Goal: Task Accomplishment & Management: Use online tool/utility

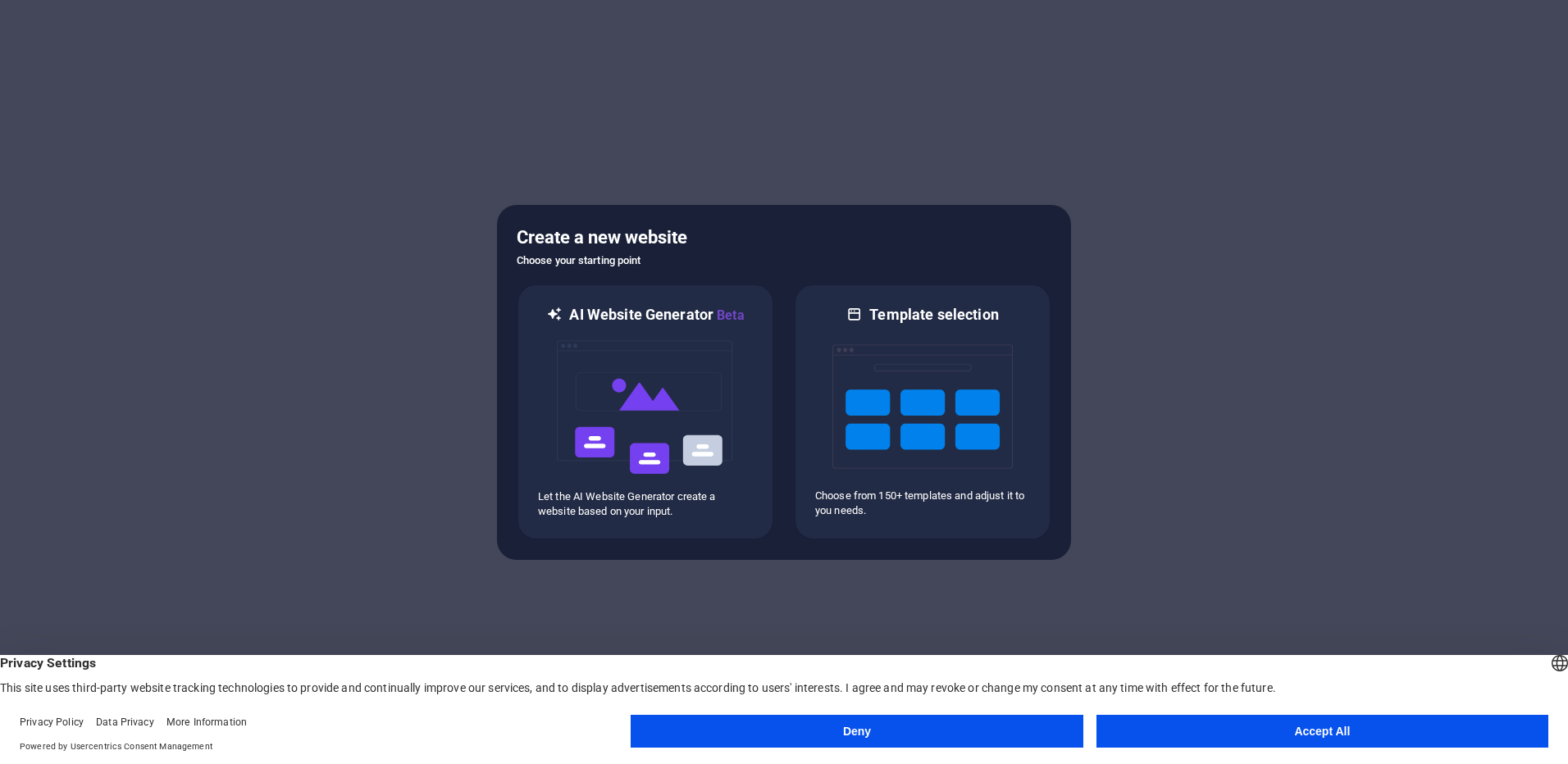
click at [1048, 728] on button "Deny" at bounding box center [856, 731] width 451 height 32
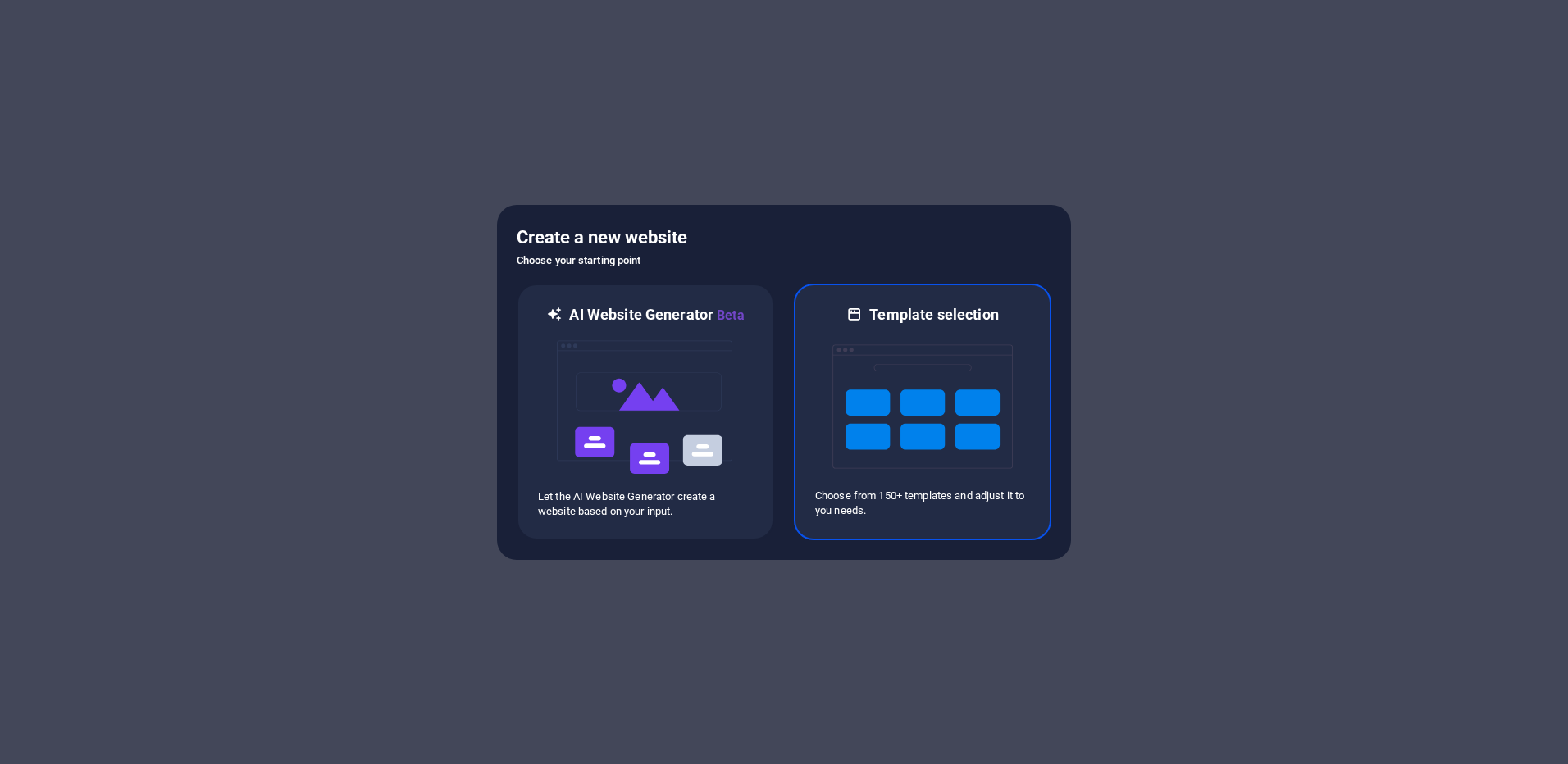
click at [928, 429] on img at bounding box center [923, 406] width 180 height 164
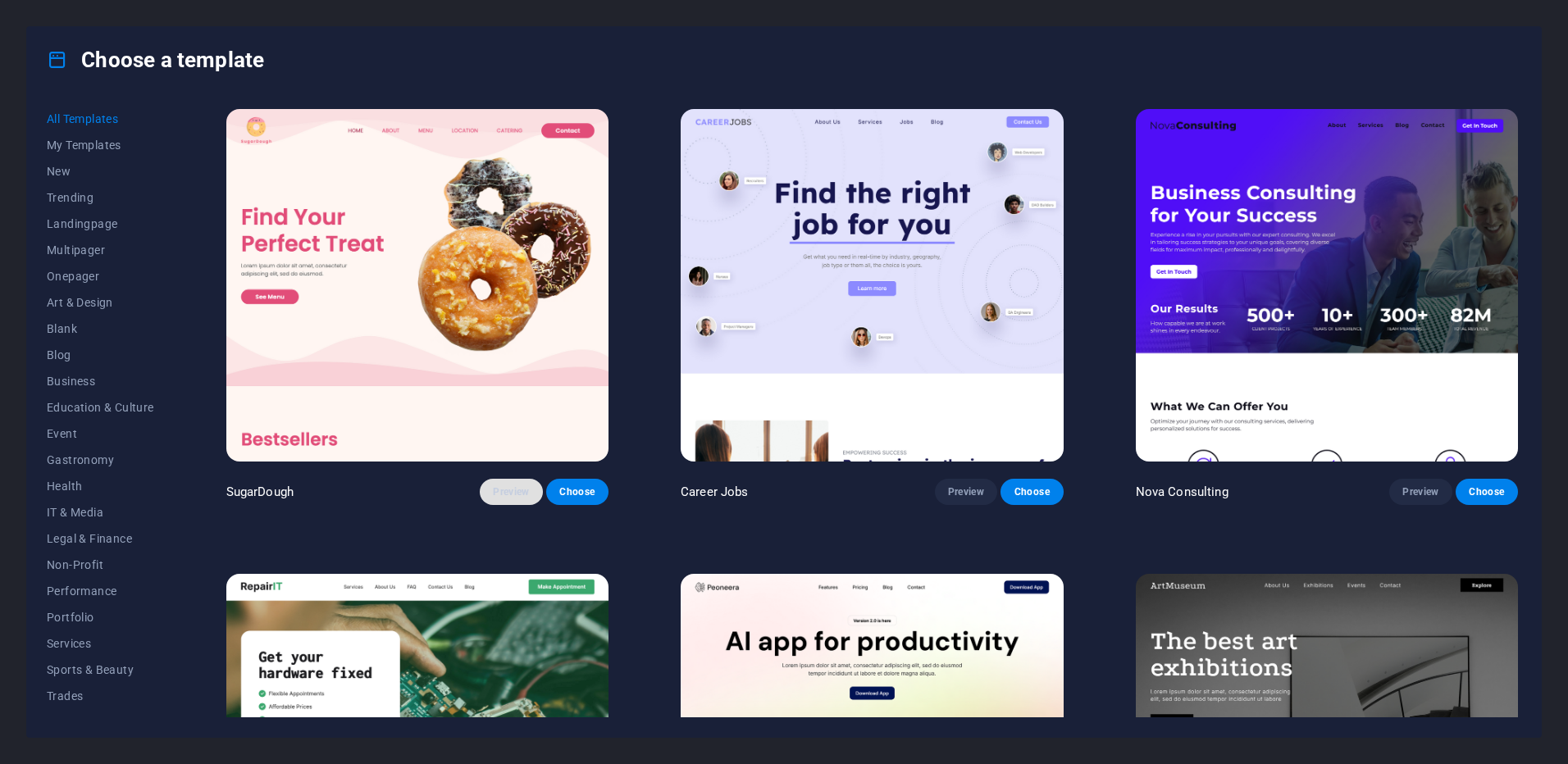
click at [531, 490] on button "Preview" at bounding box center [511, 492] width 63 height 26
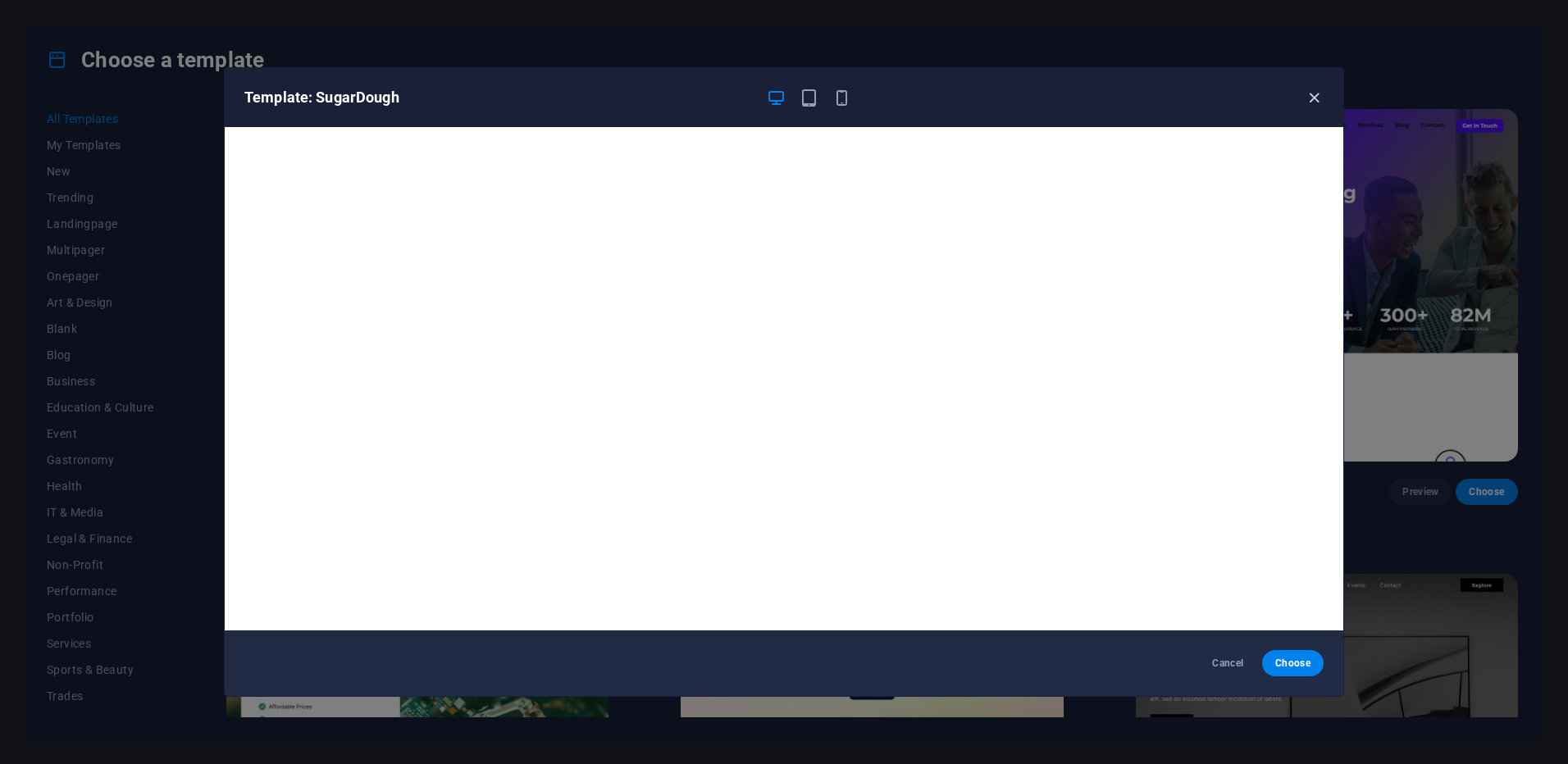
click at [1315, 97] on icon "button" at bounding box center [1313, 97] width 19 height 19
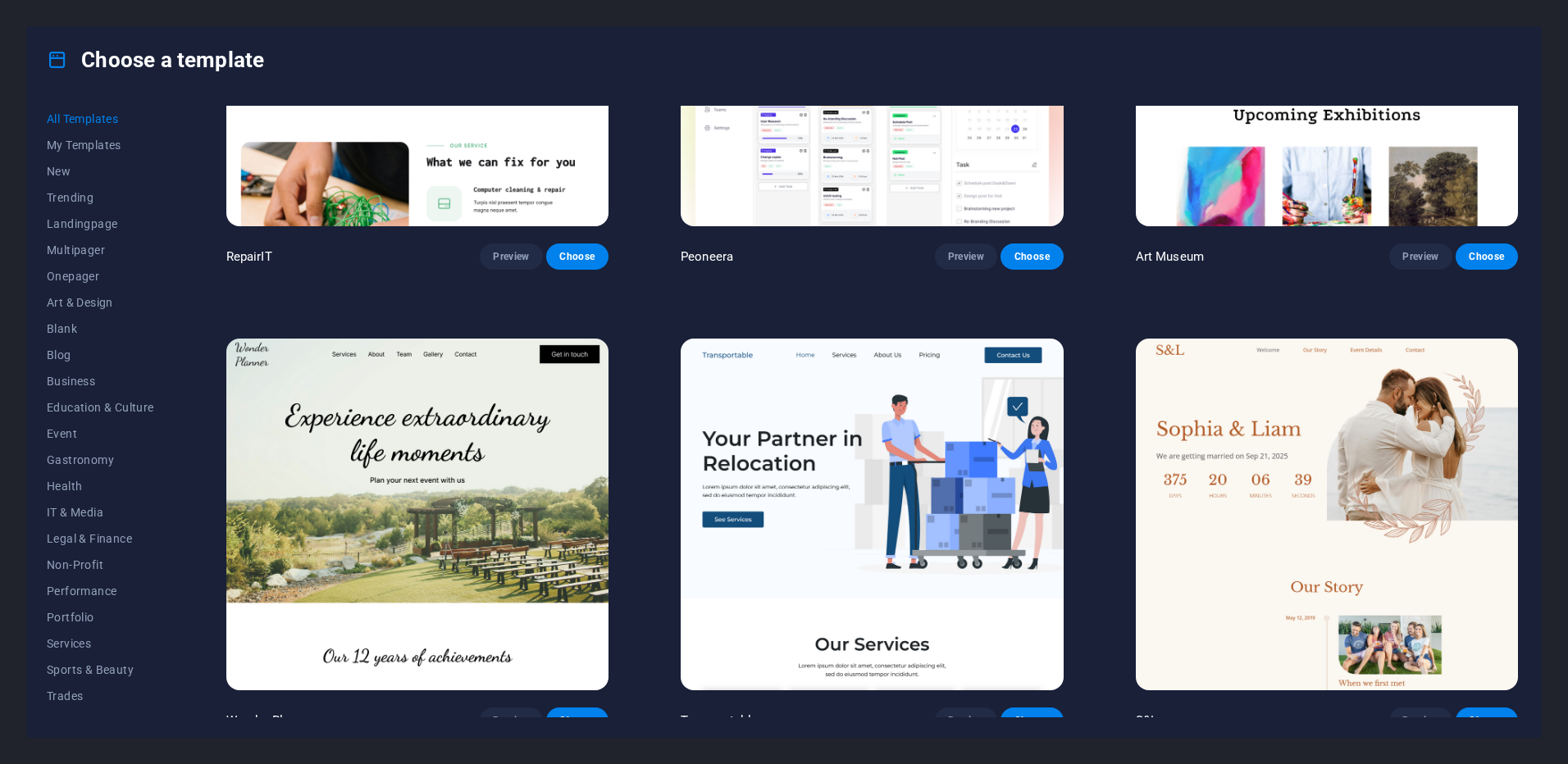
drag, startPoint x: 647, startPoint y: 333, endPoint x: 635, endPoint y: 430, distance: 97.7
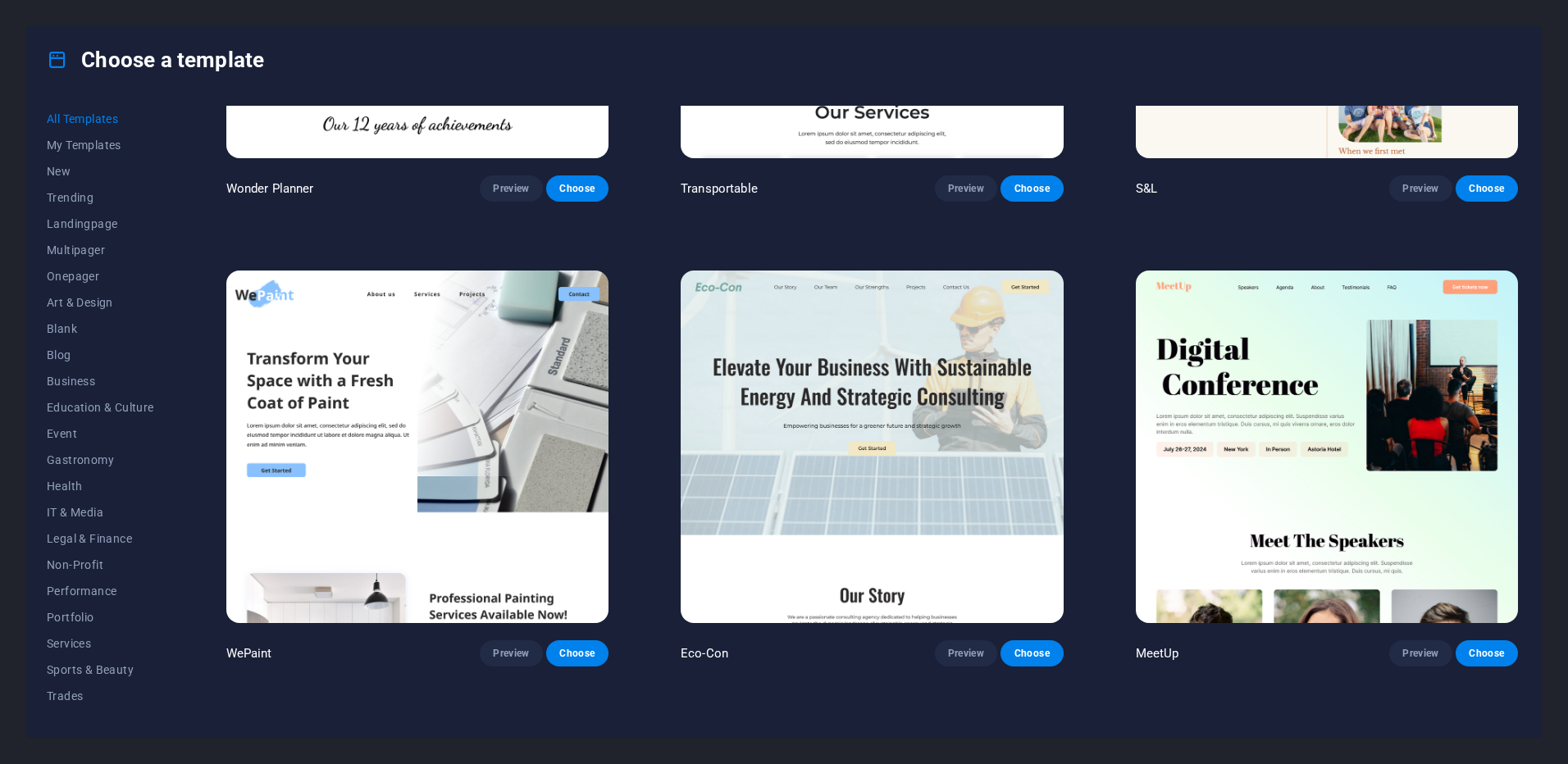
drag, startPoint x: 633, startPoint y: 430, endPoint x: 602, endPoint y: 547, distance: 121.0
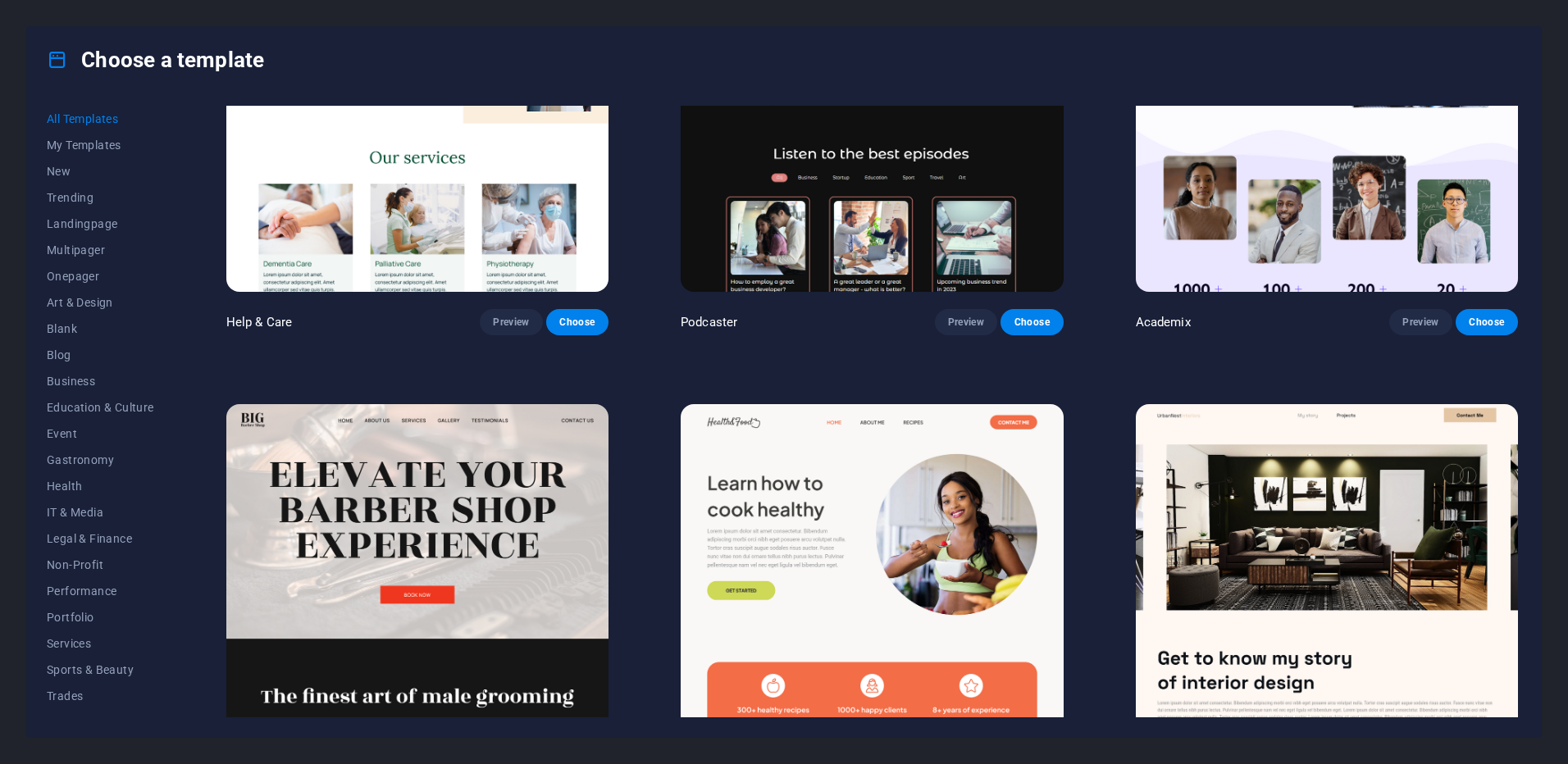
drag, startPoint x: 650, startPoint y: 355, endPoint x: 608, endPoint y: 497, distance: 148.1
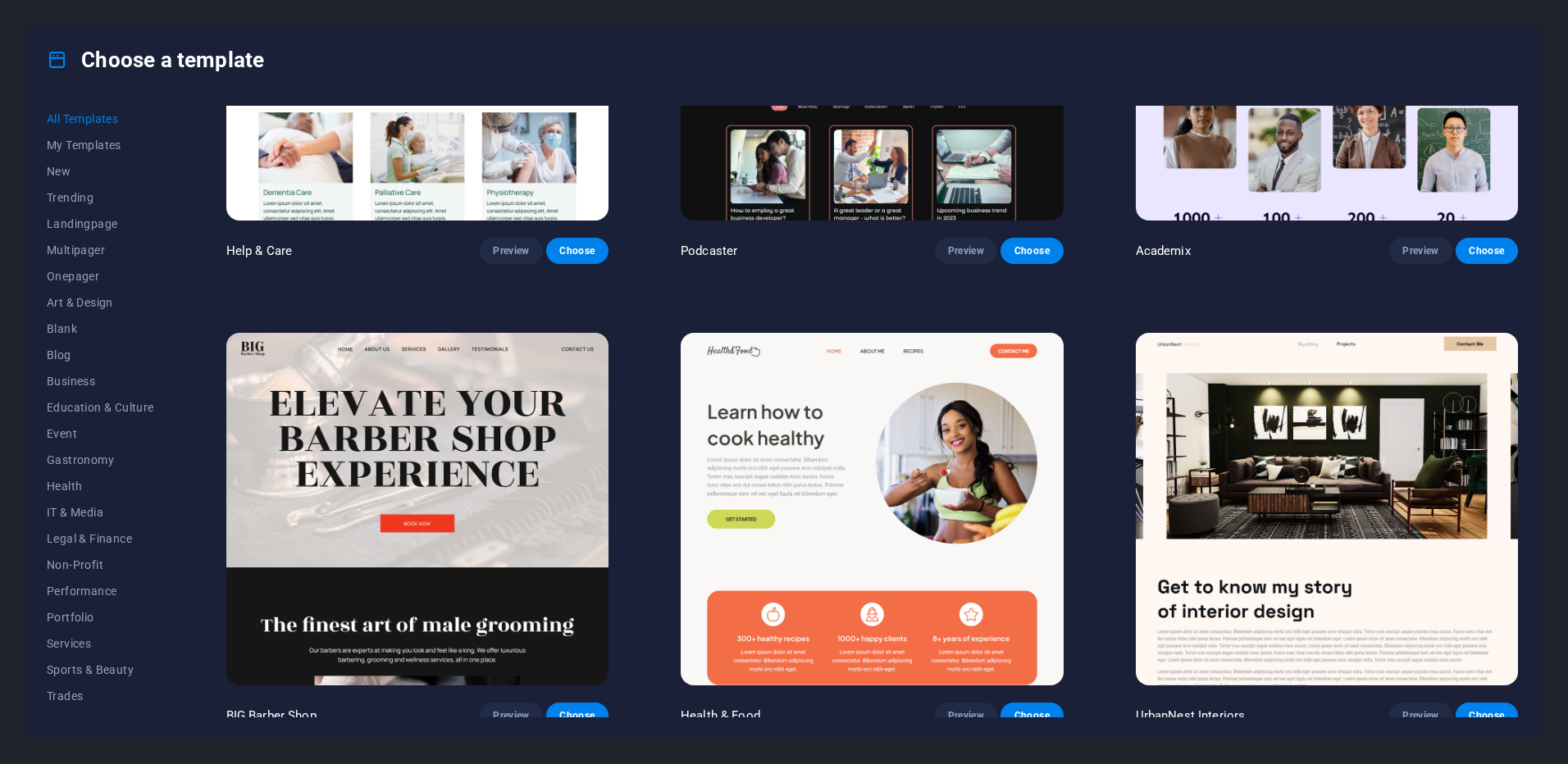
drag, startPoint x: 608, startPoint y: 497, endPoint x: 646, endPoint y: 374, distance: 128.7
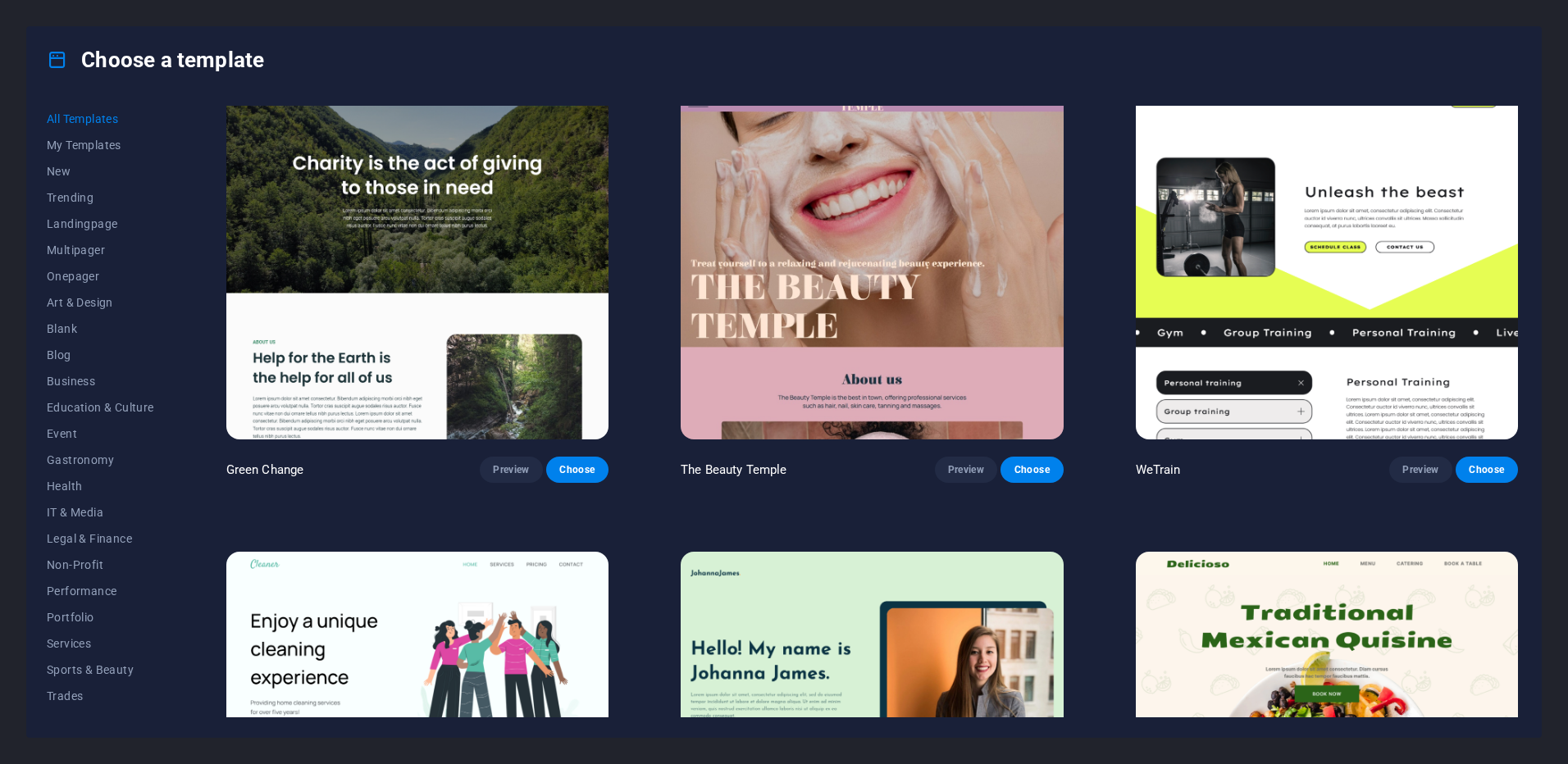
scroll to position [2799, 0]
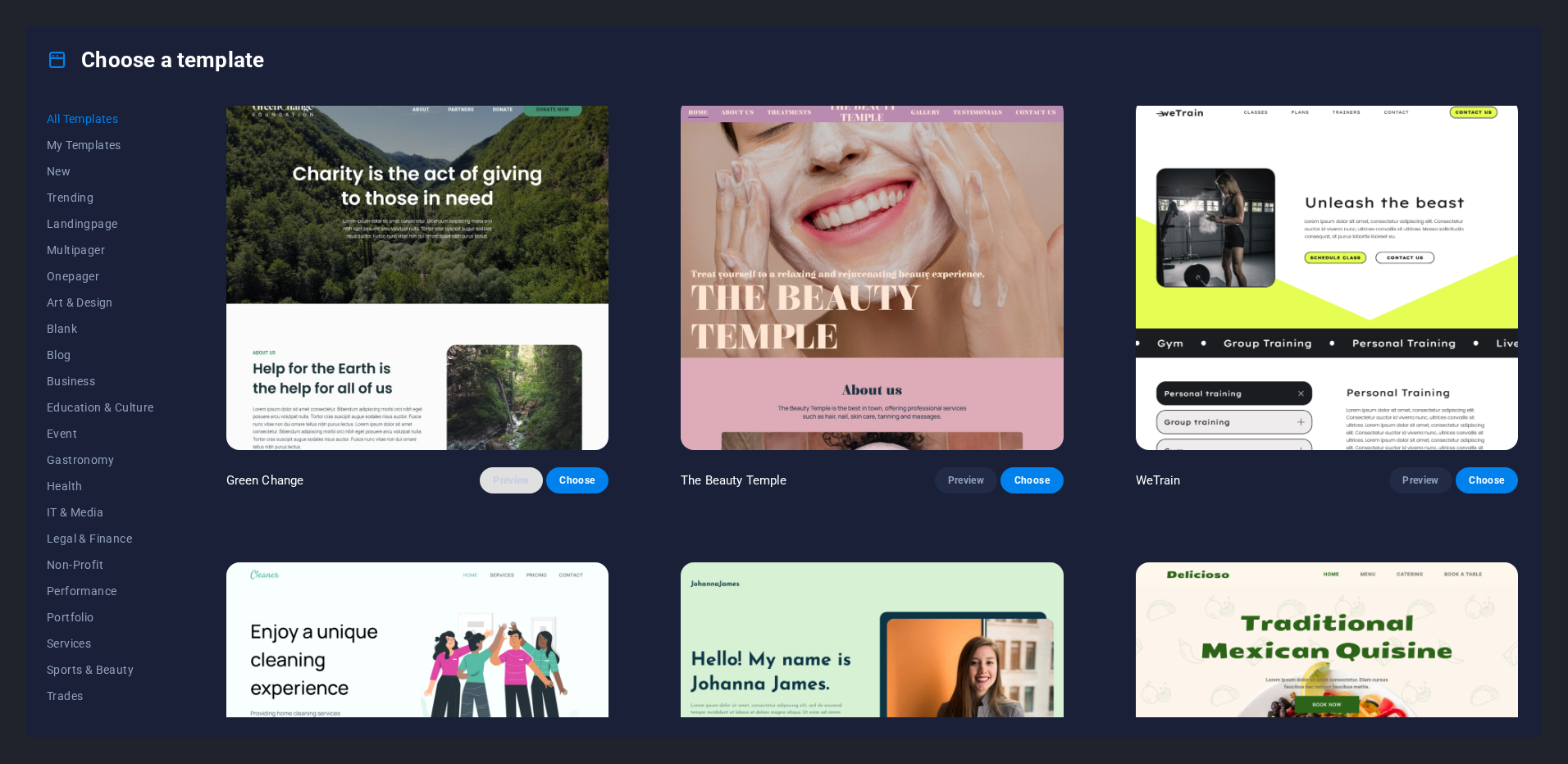
click at [504, 474] on span "Preview" at bounding box center [510, 480] width 36 height 13
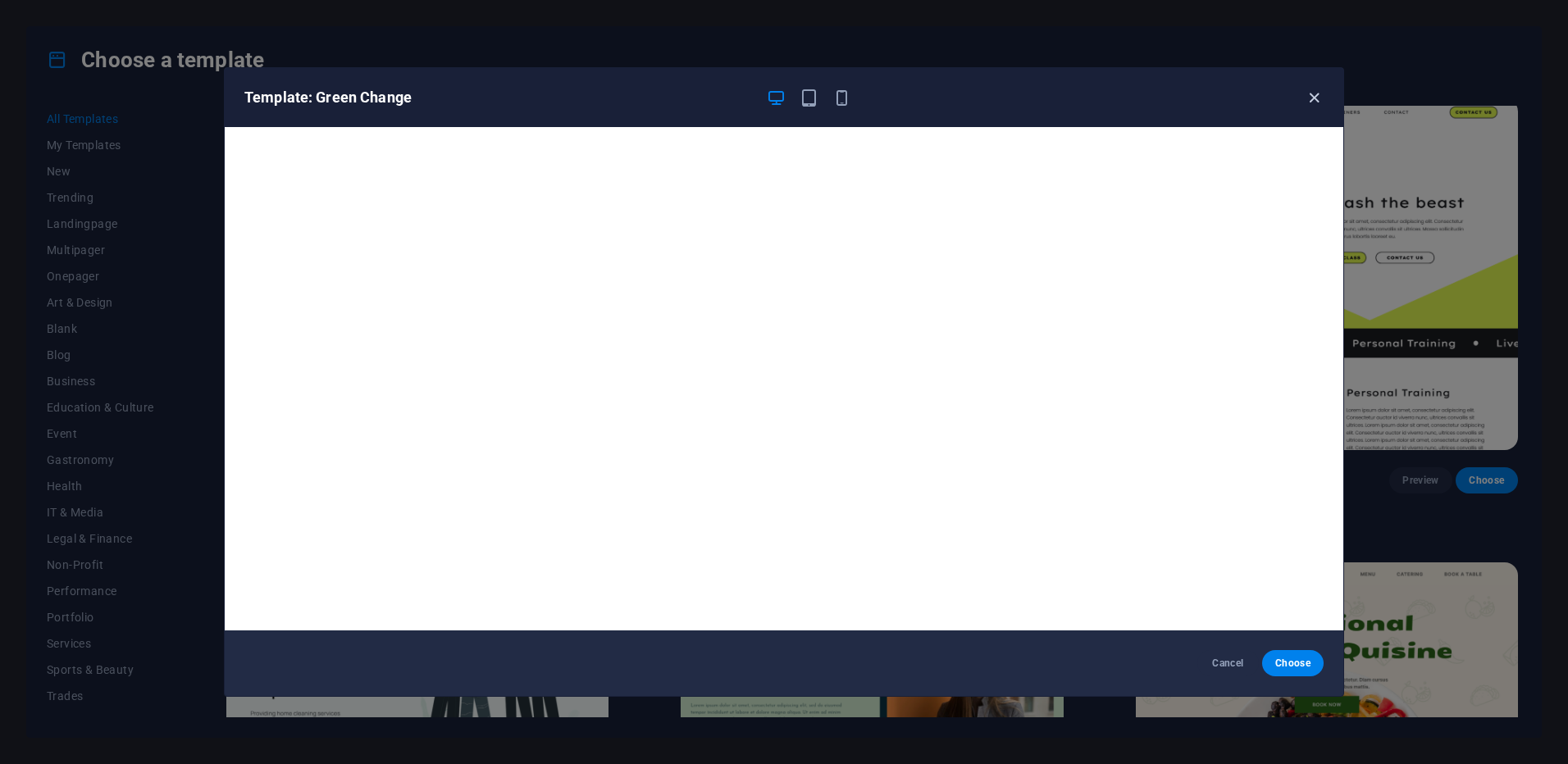
click at [1307, 93] on icon "button" at bounding box center [1313, 97] width 19 height 19
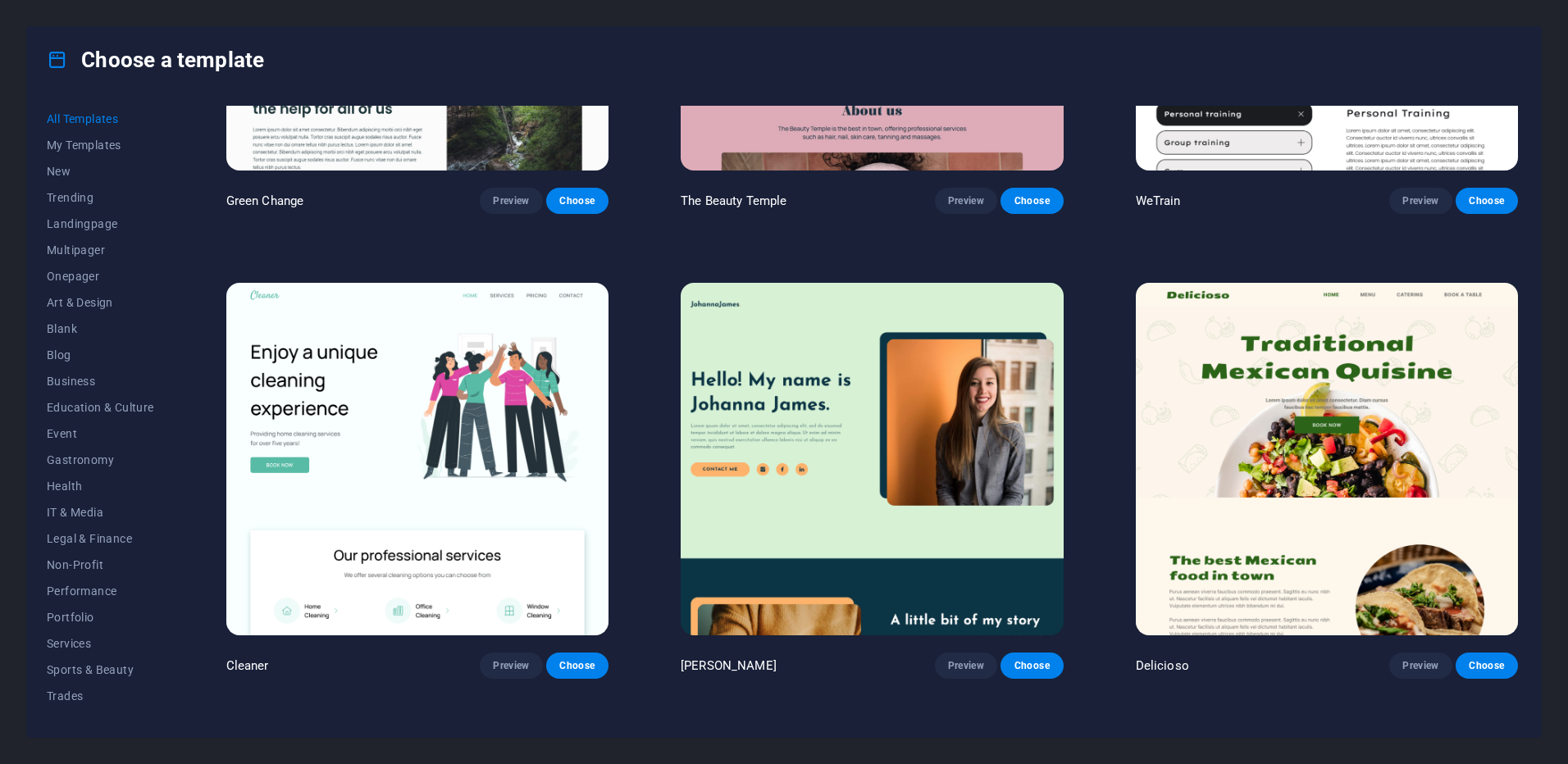
drag, startPoint x: 1117, startPoint y: 396, endPoint x: 1105, endPoint y: 473, distance: 77.9
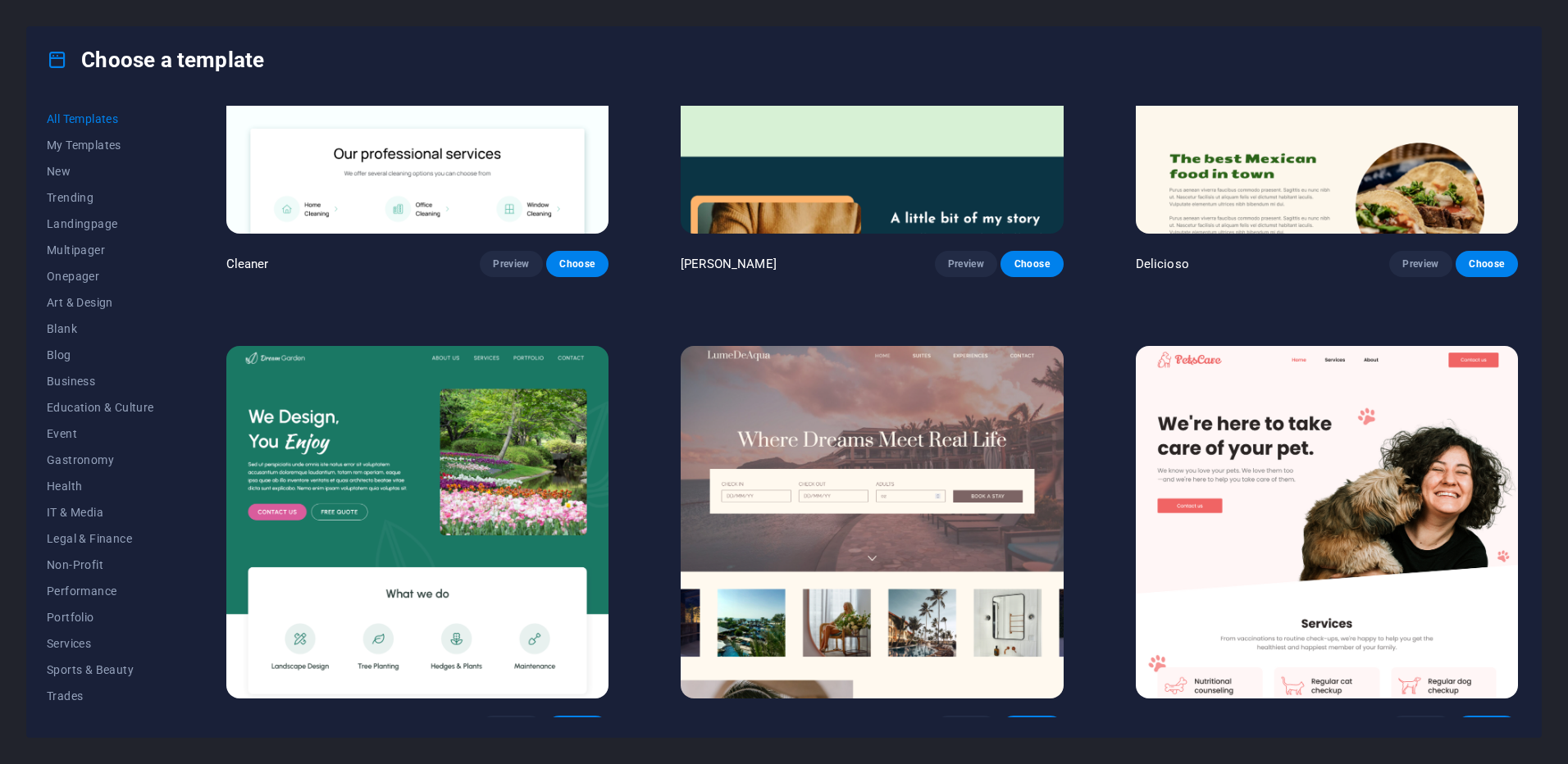
scroll to position [3521, 0]
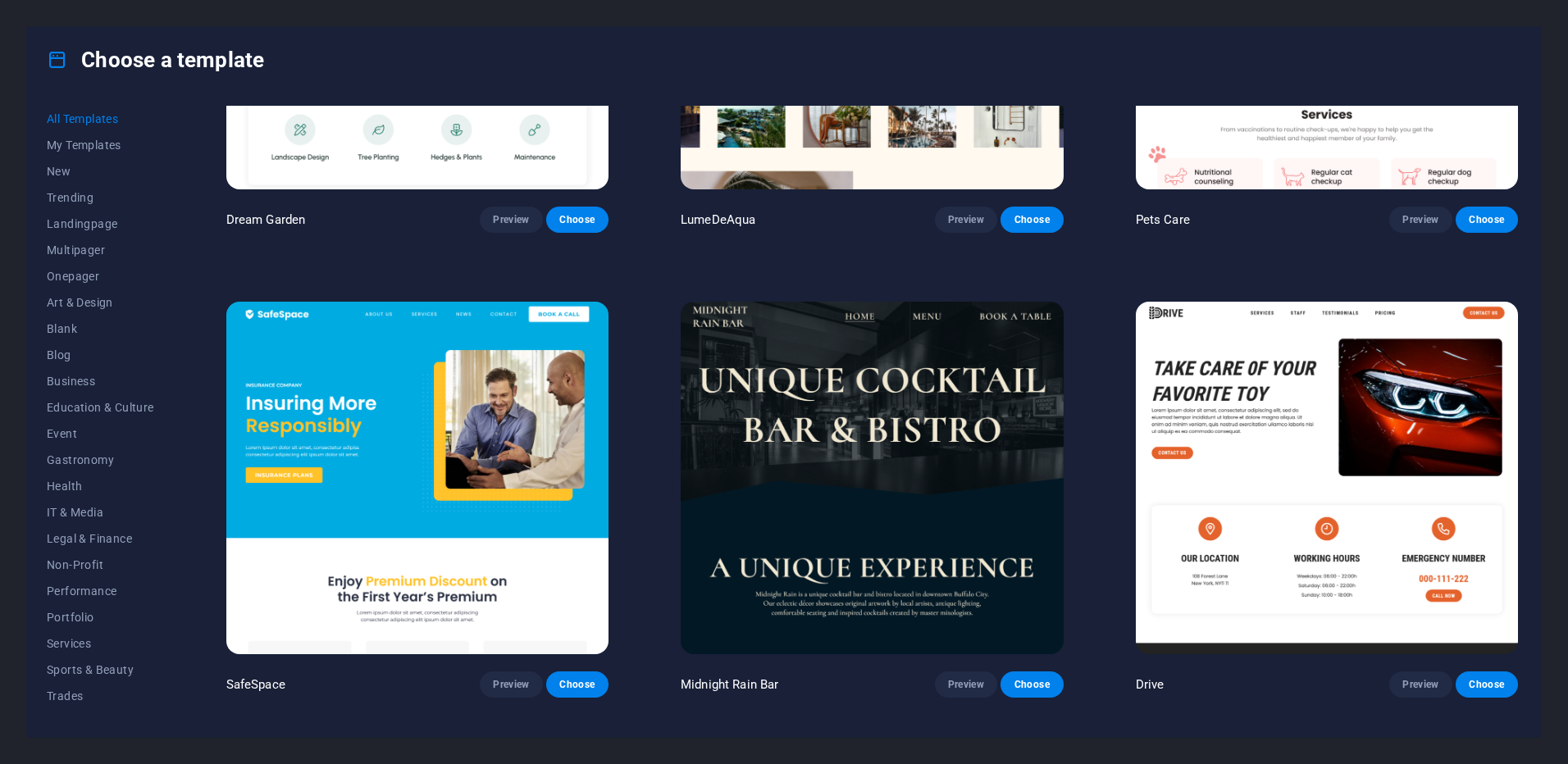
drag, startPoint x: 1104, startPoint y: 474, endPoint x: 1101, endPoint y: 506, distance: 32.1
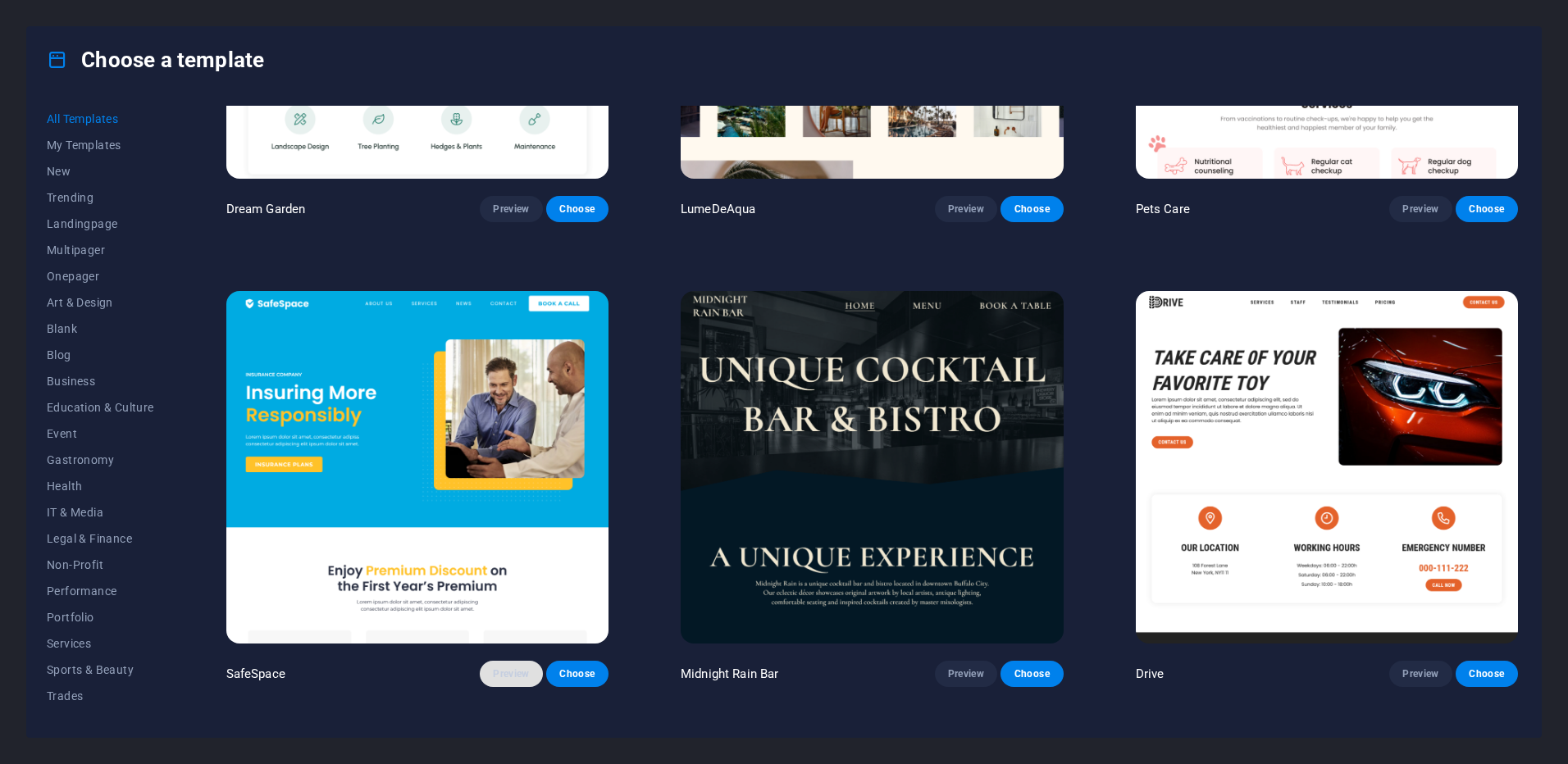
click at [510, 667] on span "Preview" at bounding box center [510, 673] width 36 height 13
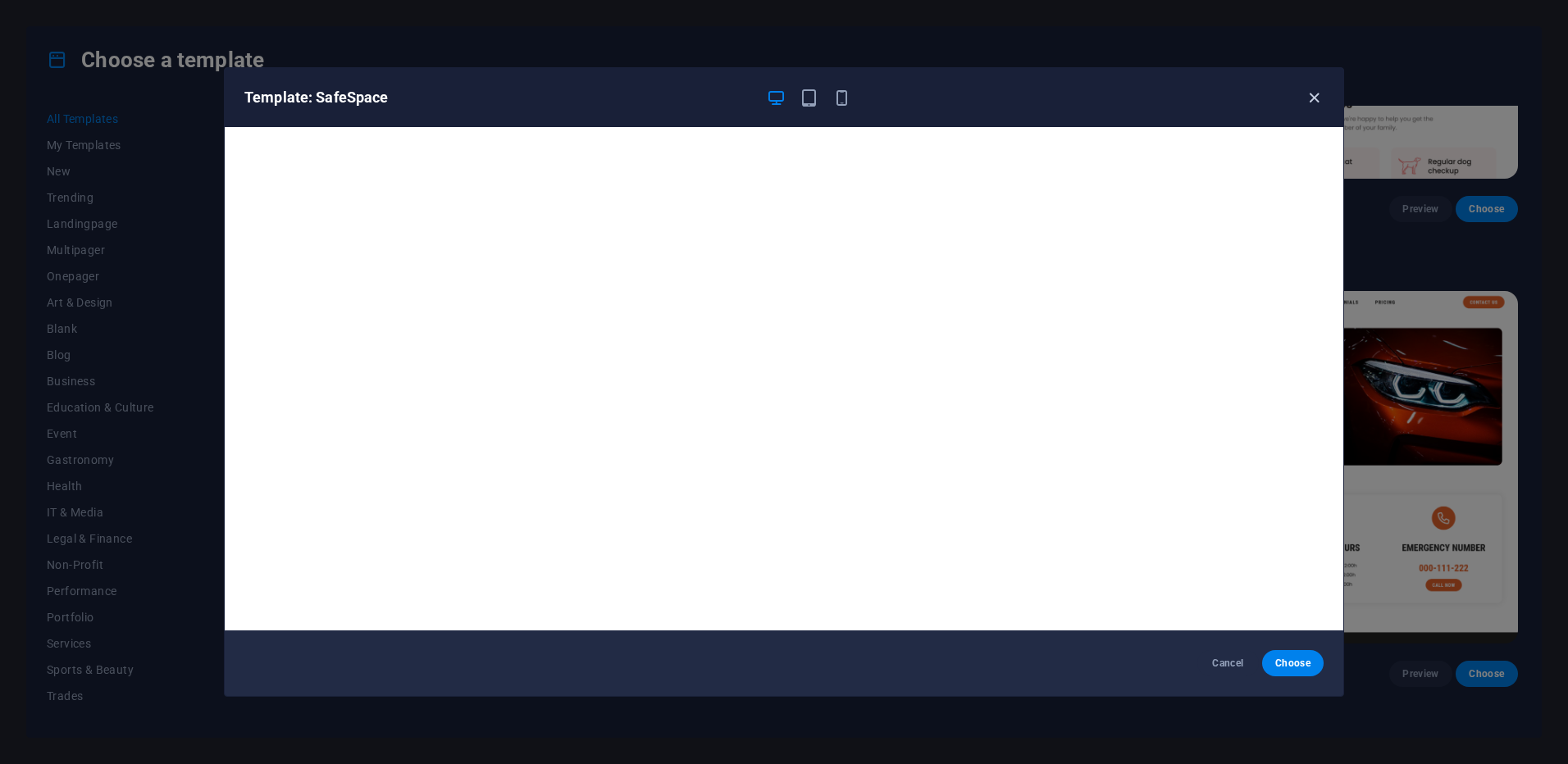
click at [1313, 98] on icon "button" at bounding box center [1313, 97] width 19 height 19
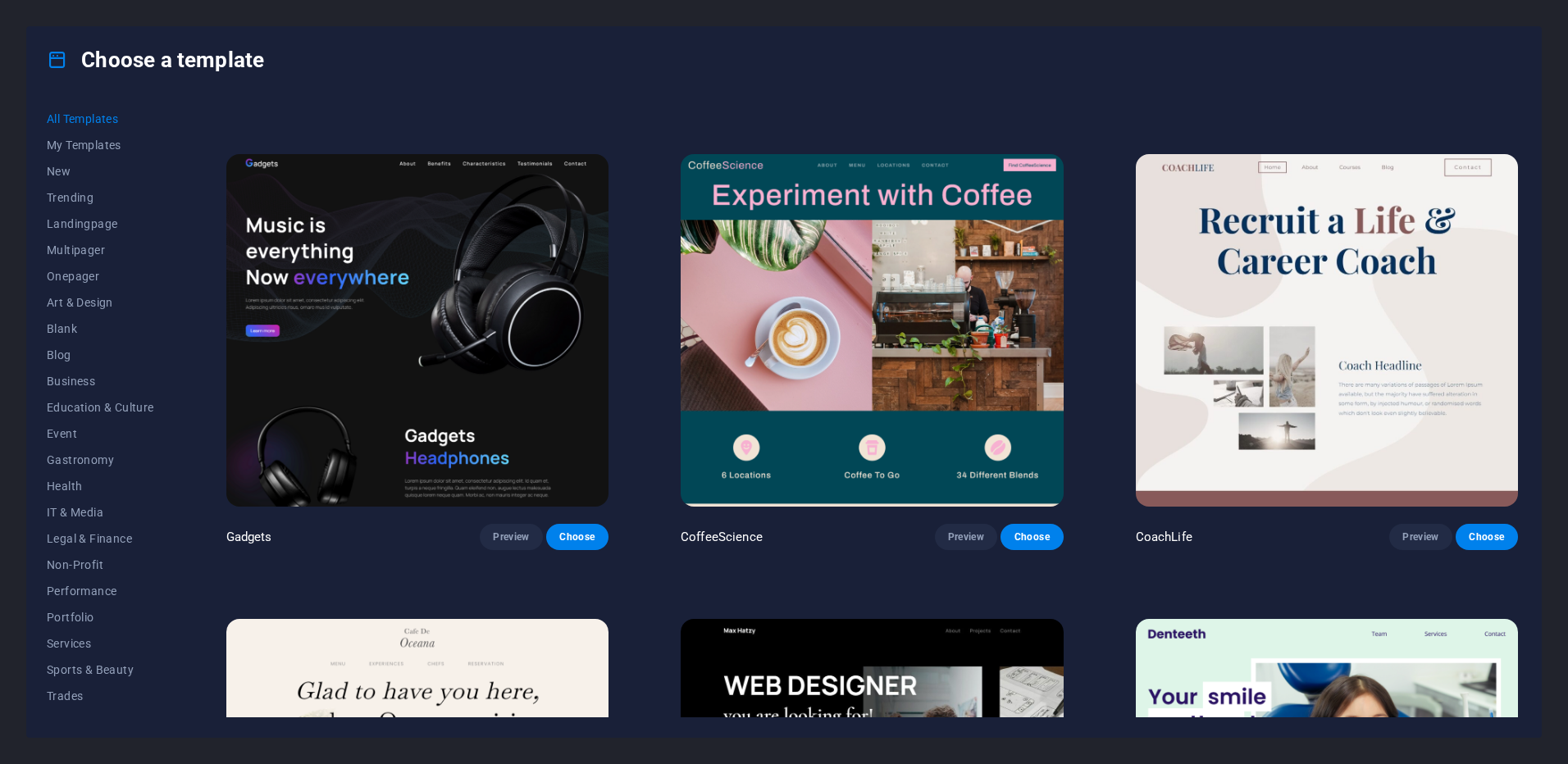
scroll to position [5559, 0]
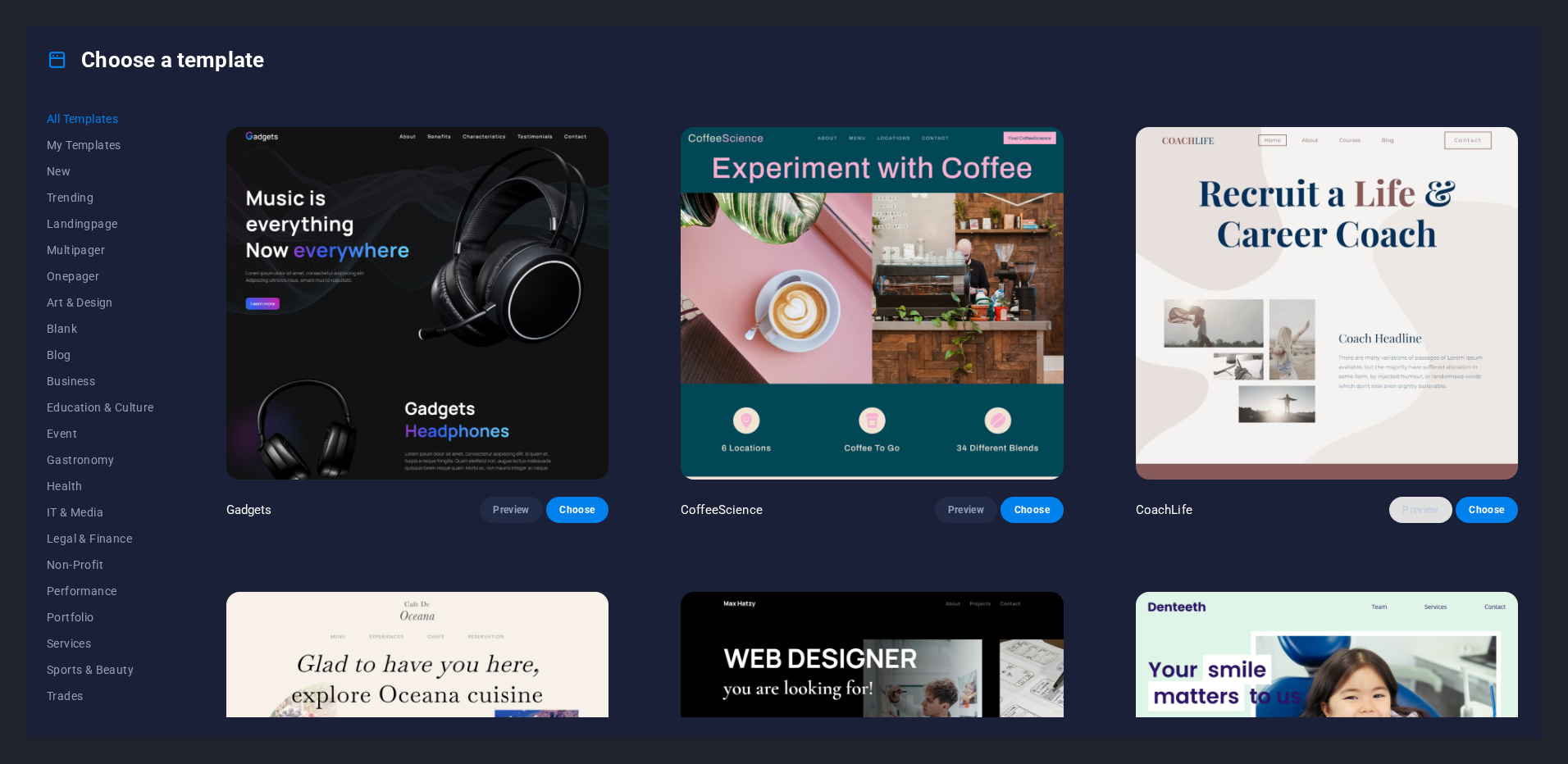
click at [1408, 503] on span "Preview" at bounding box center [1419, 509] width 36 height 13
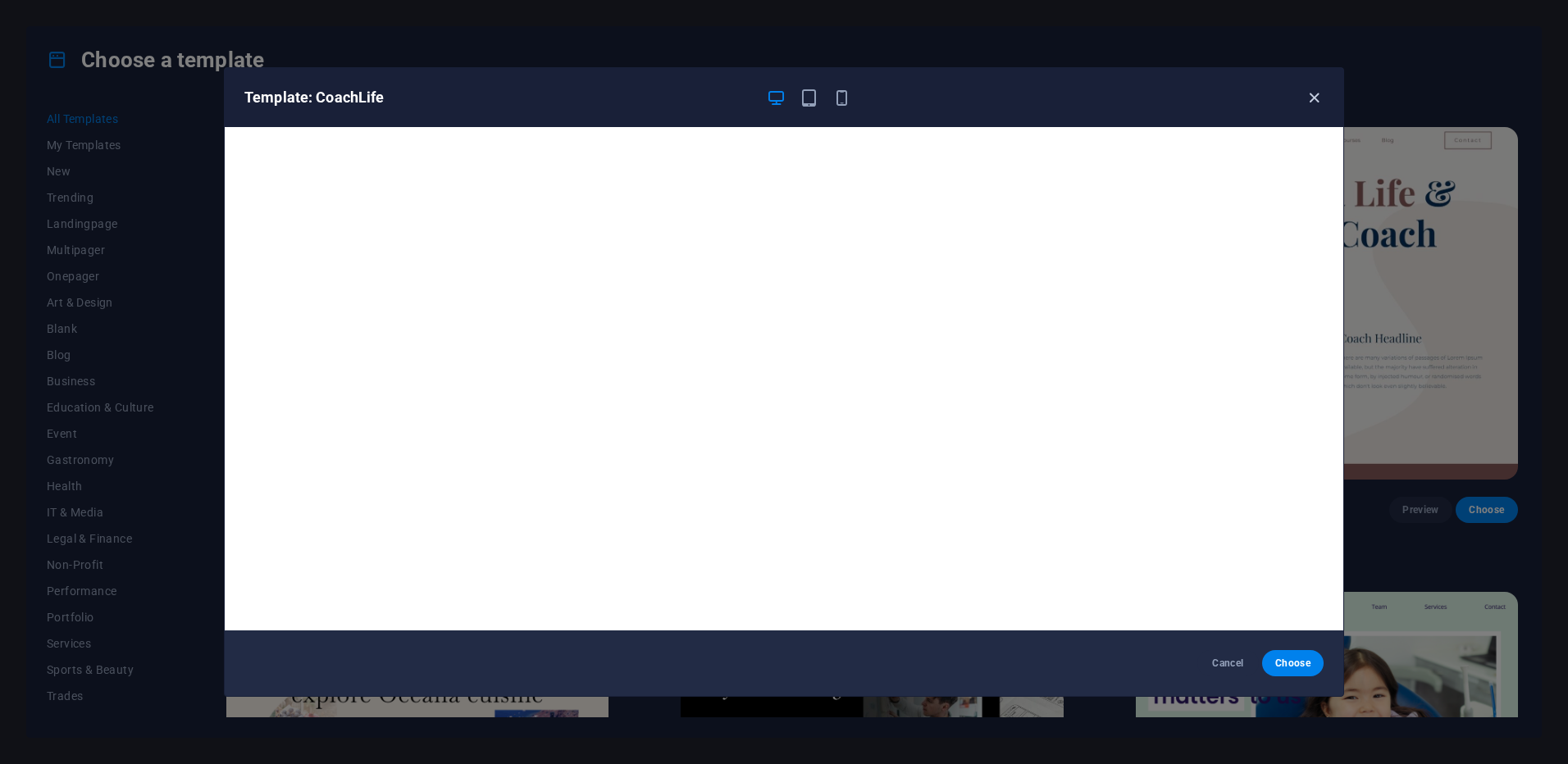
click at [1310, 105] on icon "button" at bounding box center [1313, 97] width 19 height 19
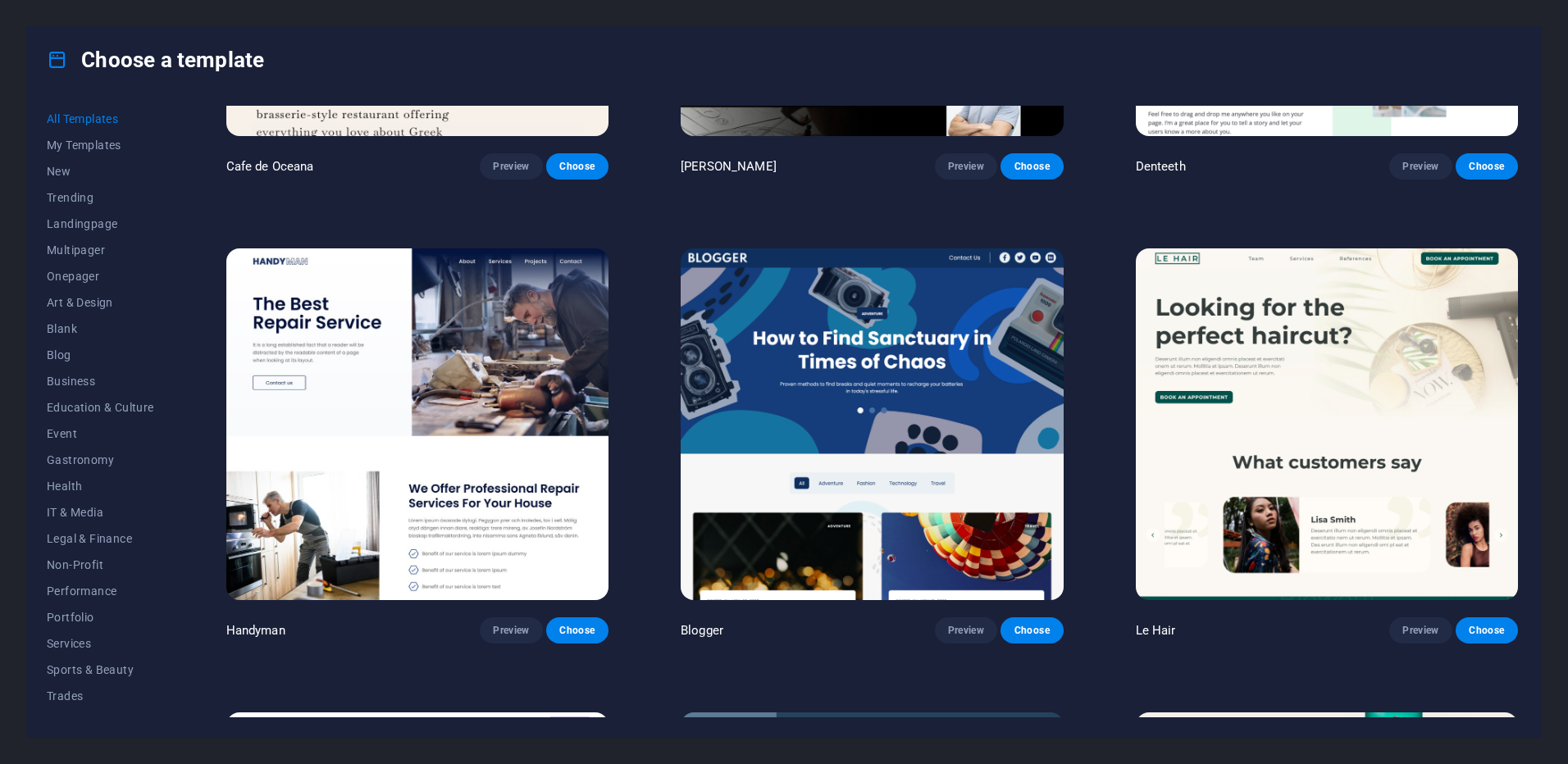
scroll to position [6378, 0]
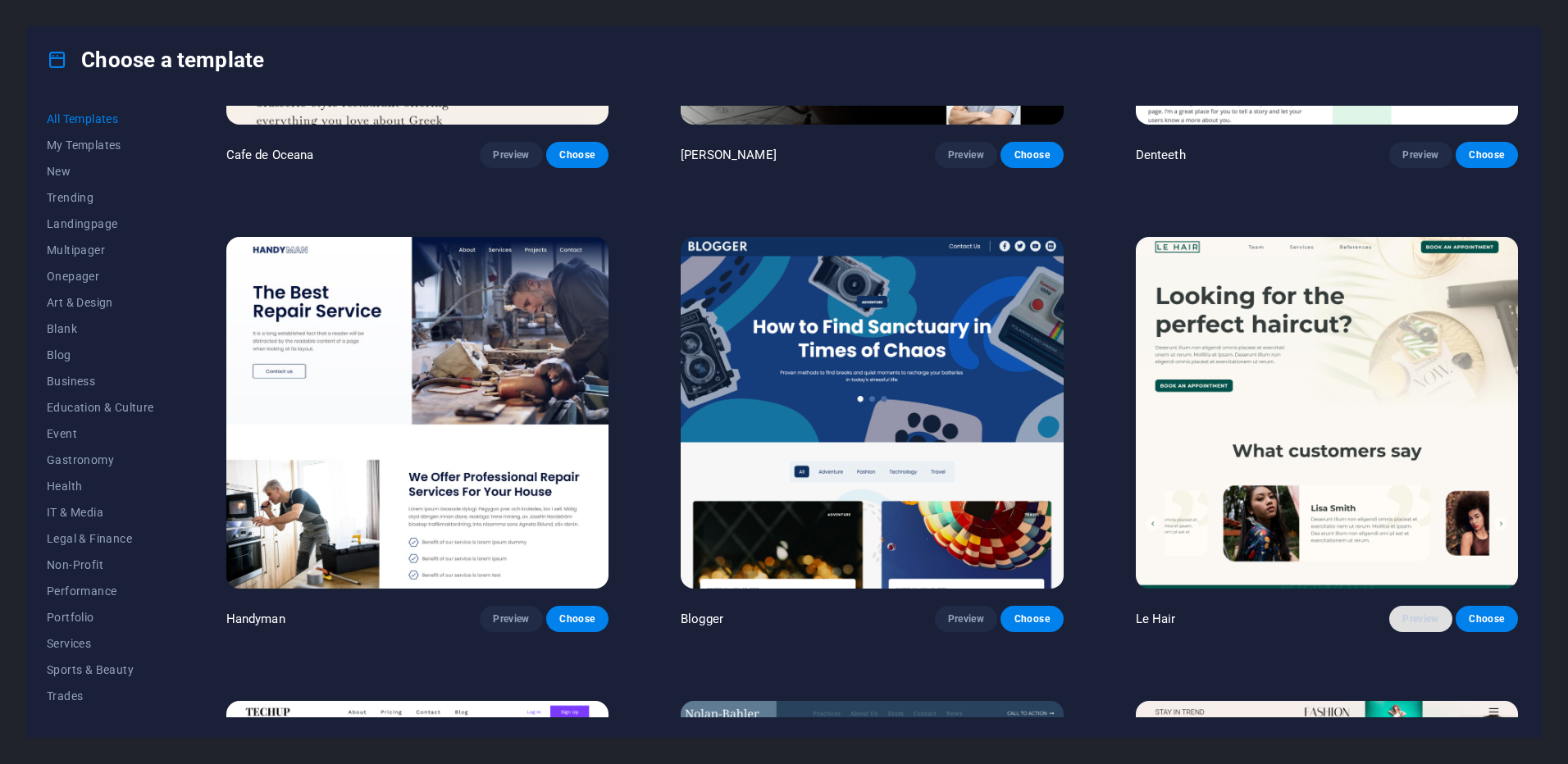
click at [1404, 612] on span "Preview" at bounding box center [1419, 618] width 36 height 13
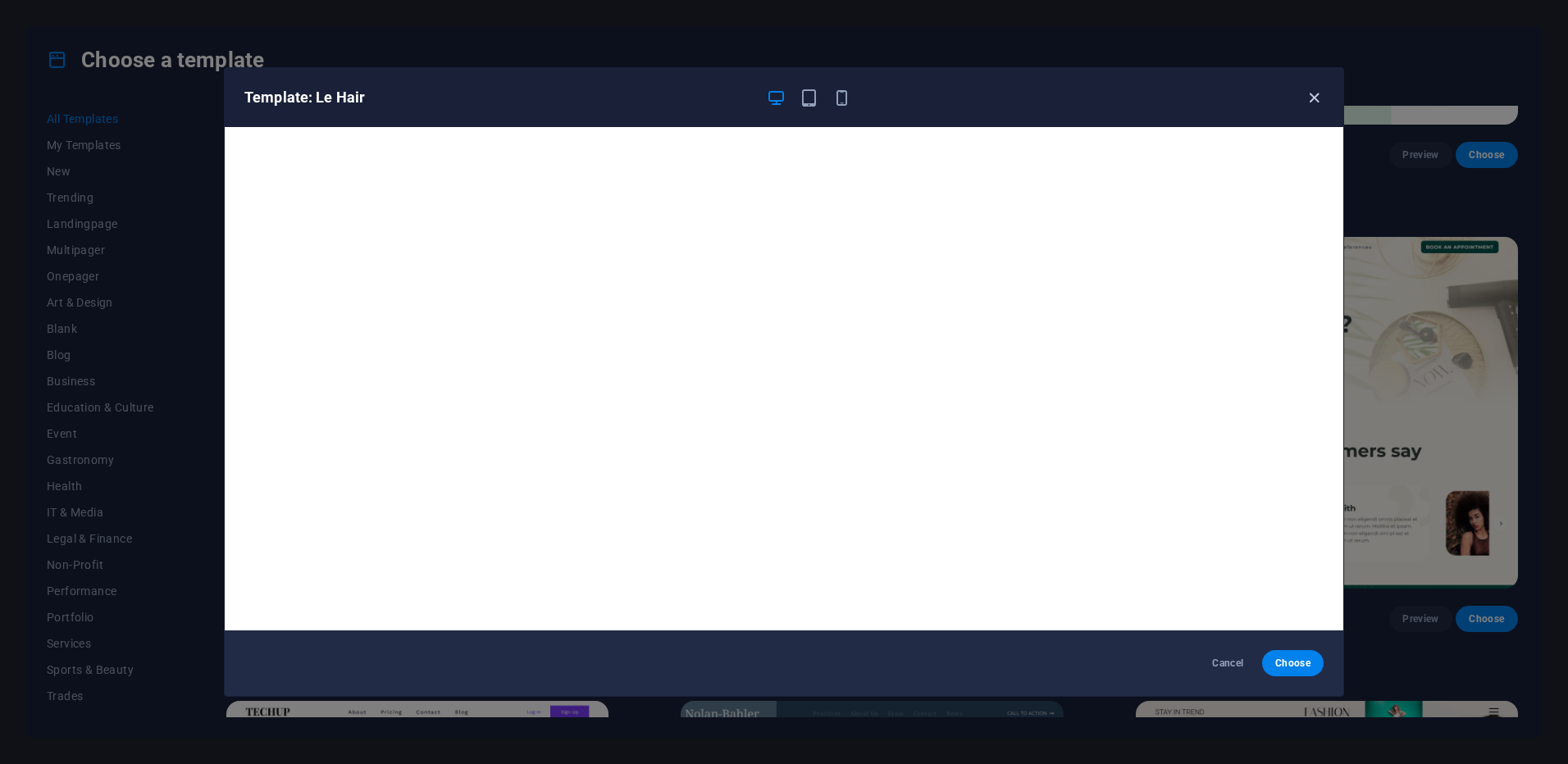
click at [1312, 93] on icon "button" at bounding box center [1313, 97] width 19 height 19
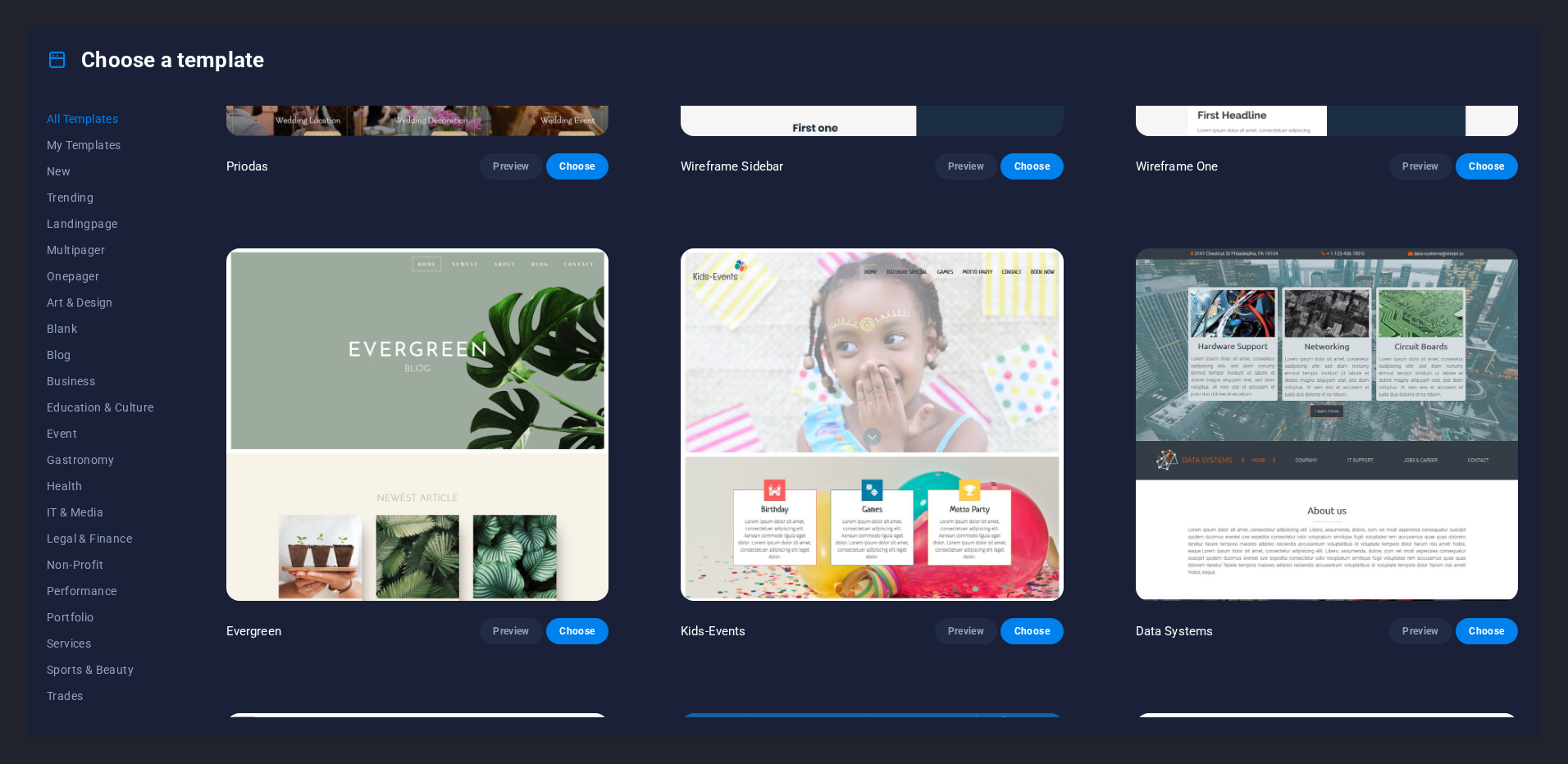
scroll to position [8237, 0]
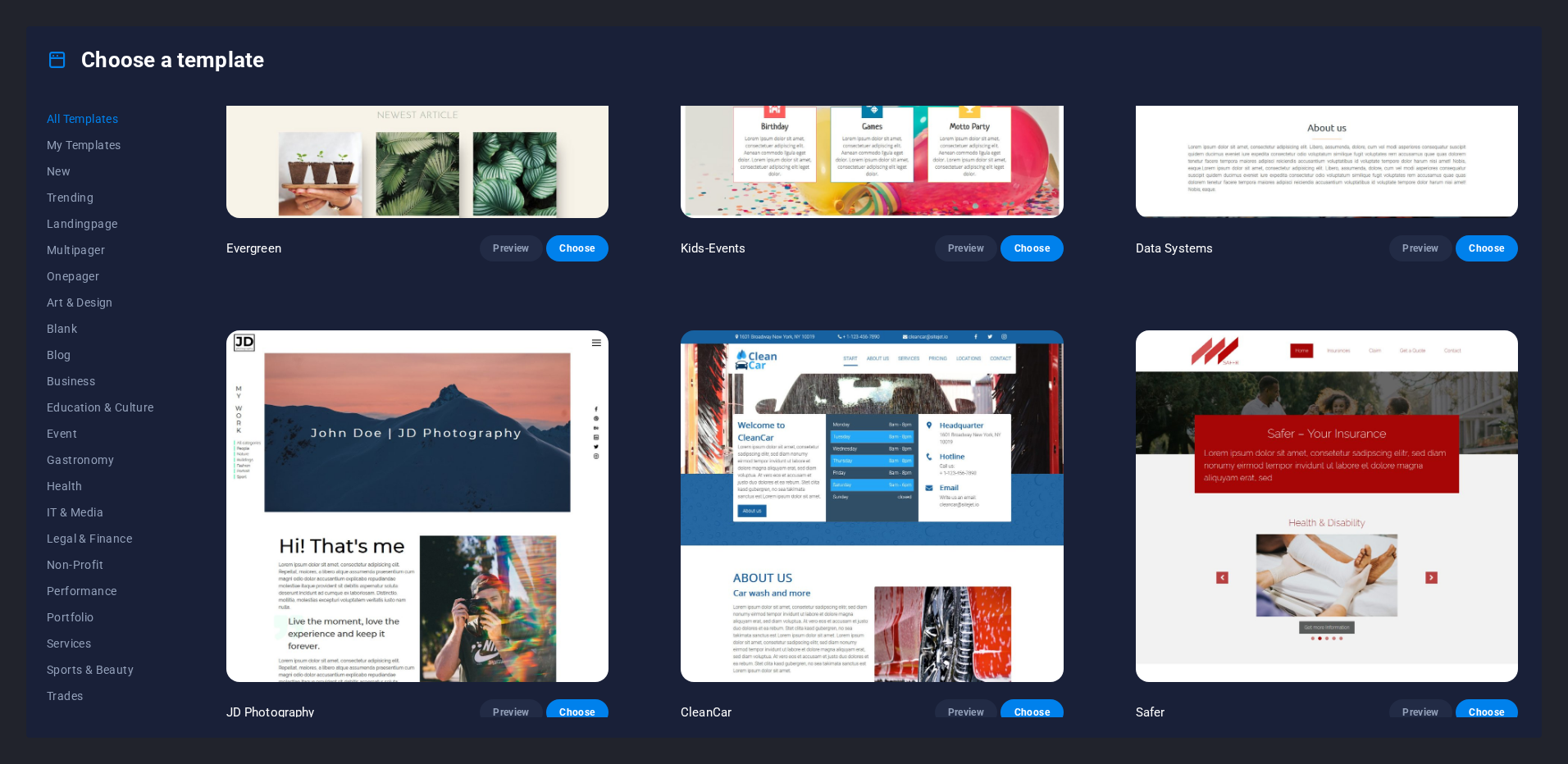
drag, startPoint x: 1082, startPoint y: 470, endPoint x: 1070, endPoint y: 539, distance: 70.0
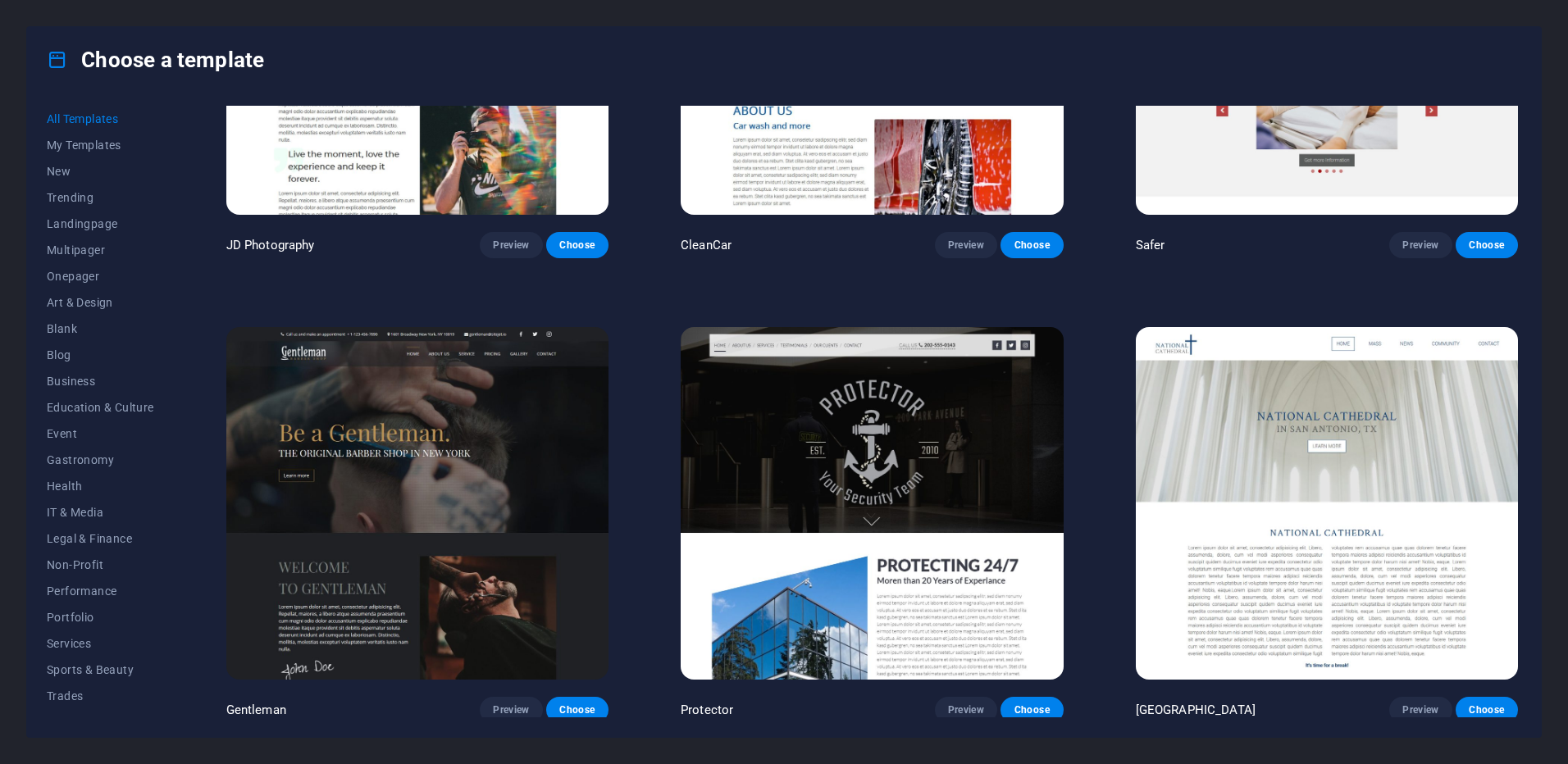
drag, startPoint x: 1077, startPoint y: 472, endPoint x: 1080, endPoint y: 542, distance: 70.1
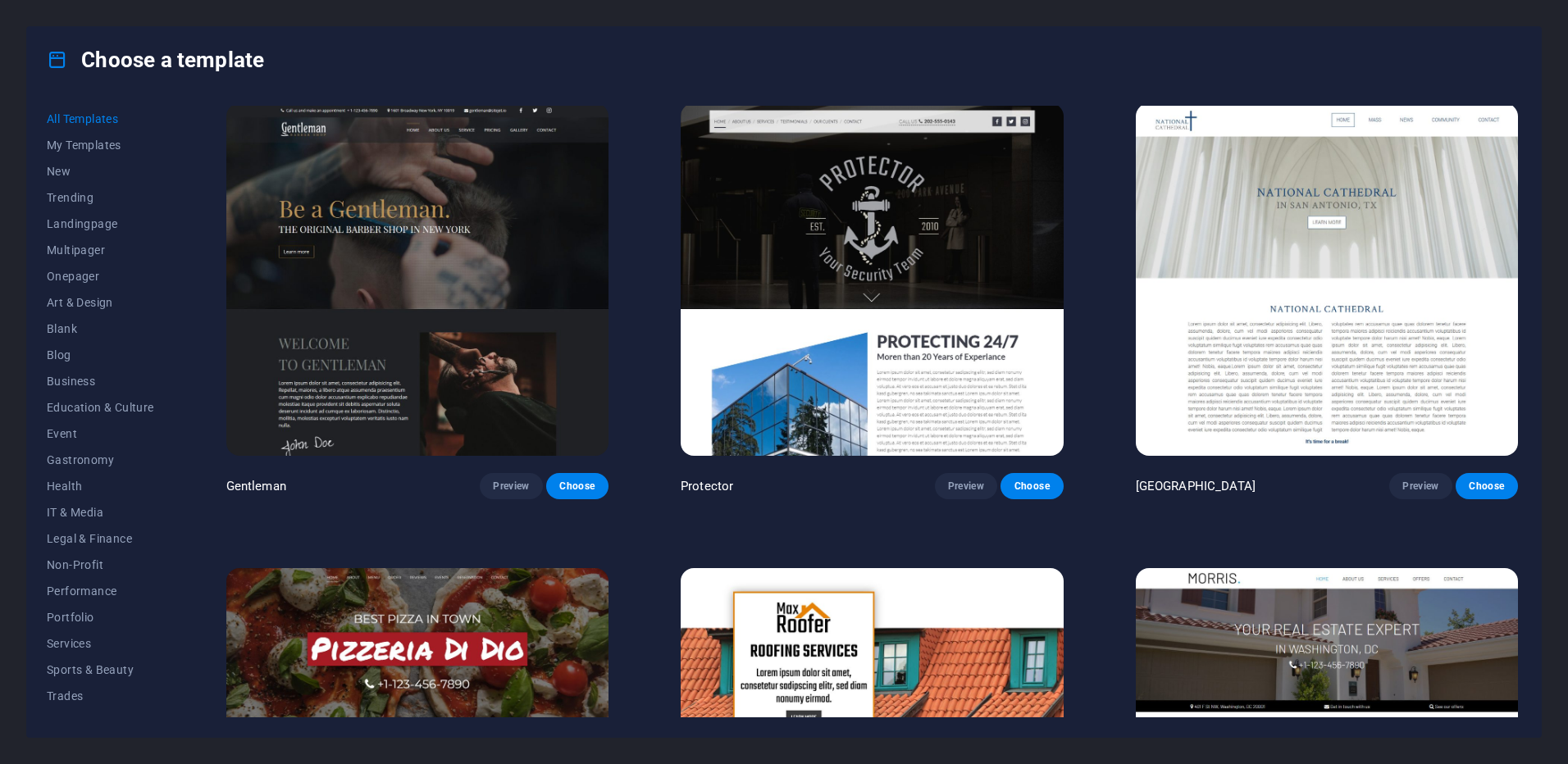
scroll to position [9410, 0]
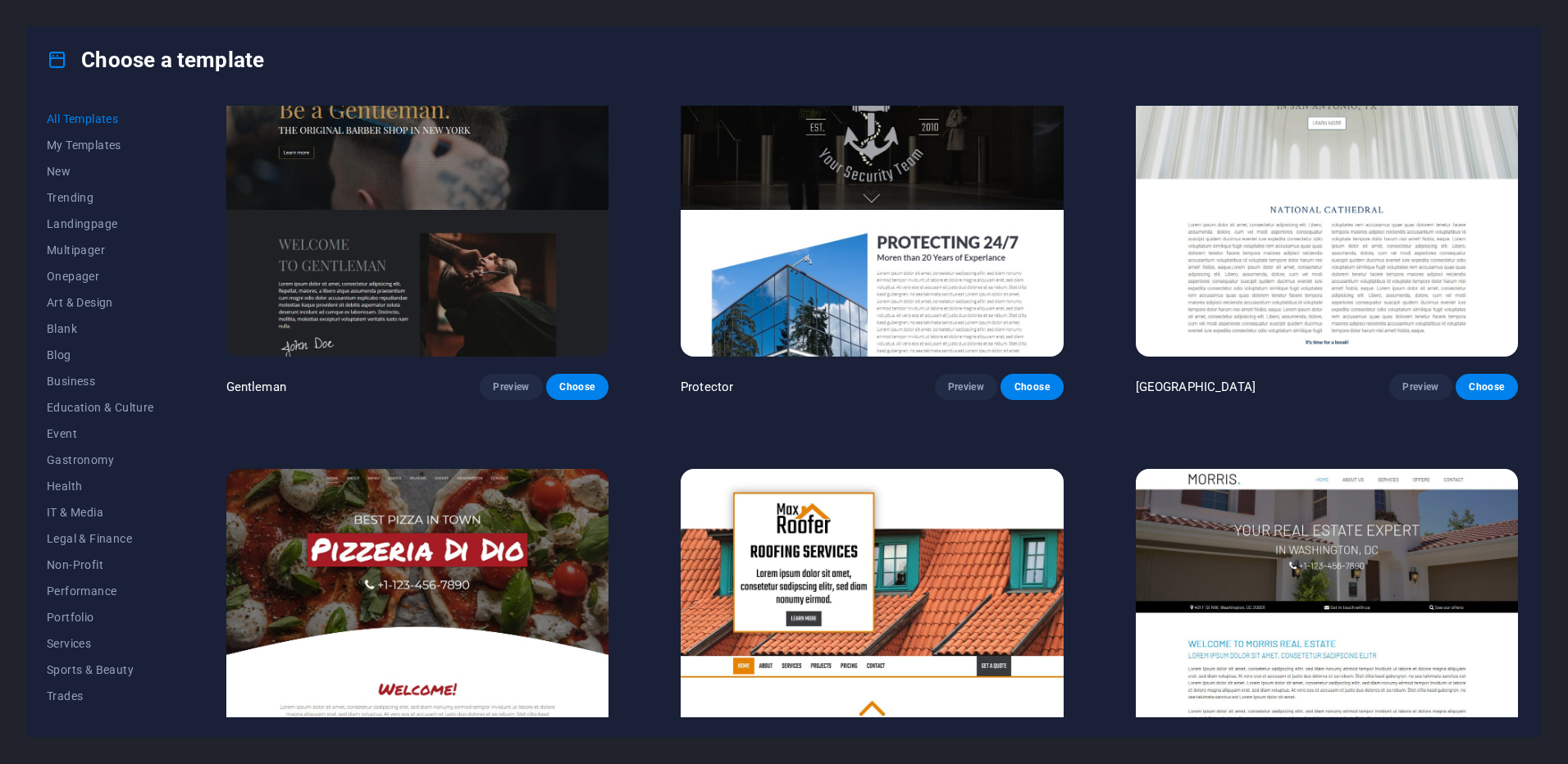
drag, startPoint x: 1081, startPoint y: 451, endPoint x: 1088, endPoint y: 533, distance: 82.3
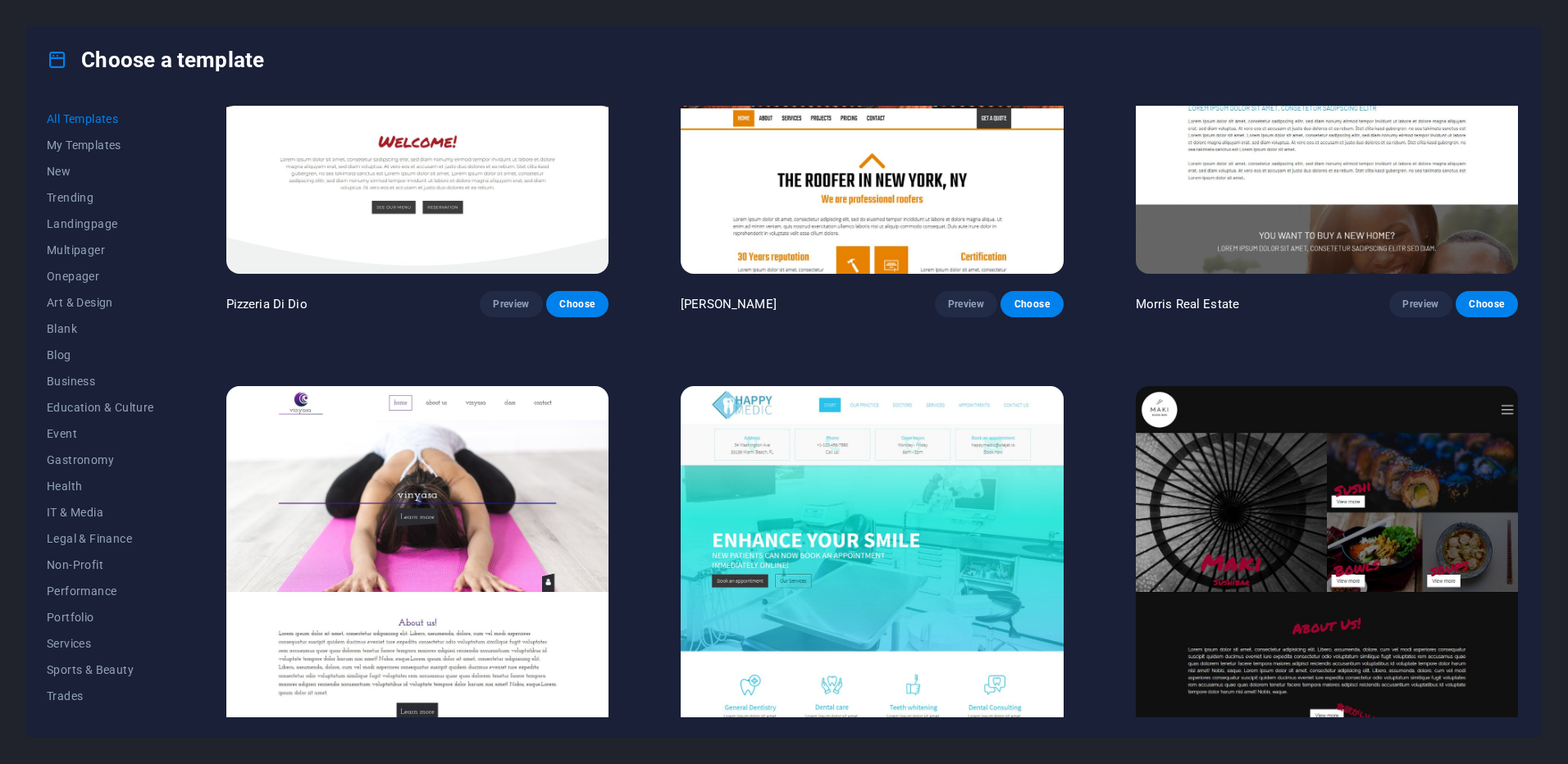
scroll to position [10048, 0]
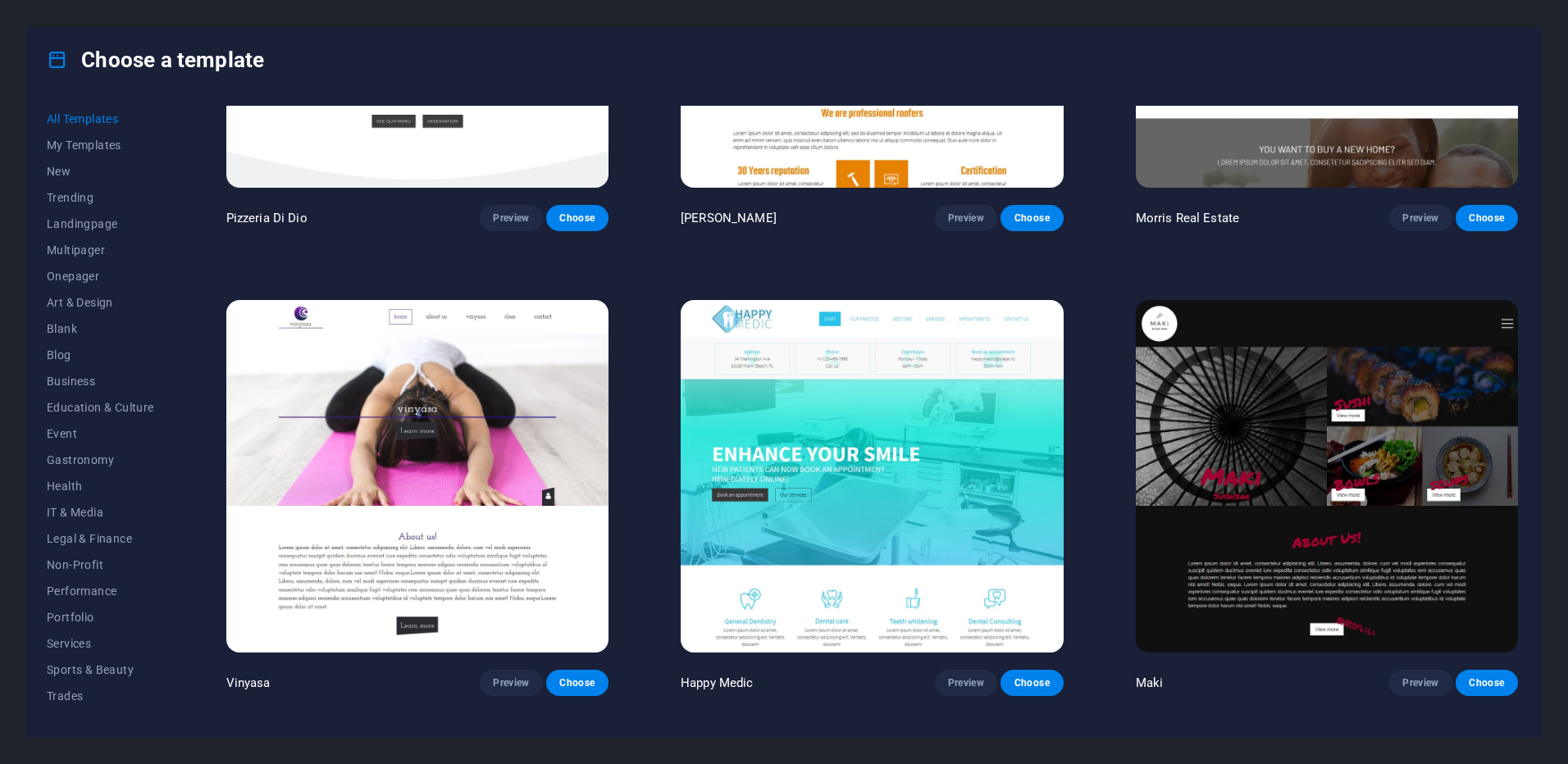
drag, startPoint x: 1105, startPoint y: 452, endPoint x: 1095, endPoint y: 520, distance: 68.7
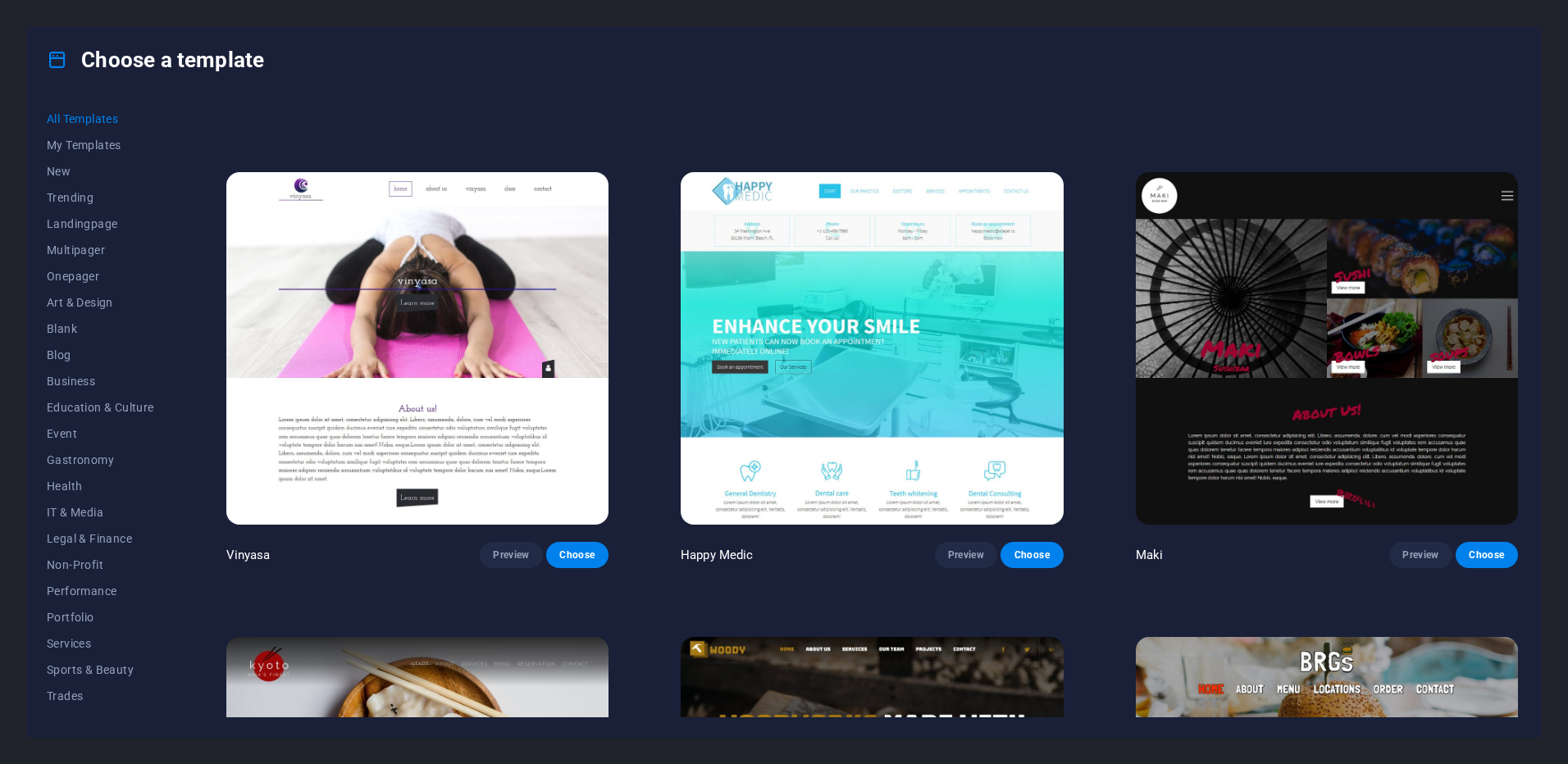
scroll to position [10198, 0]
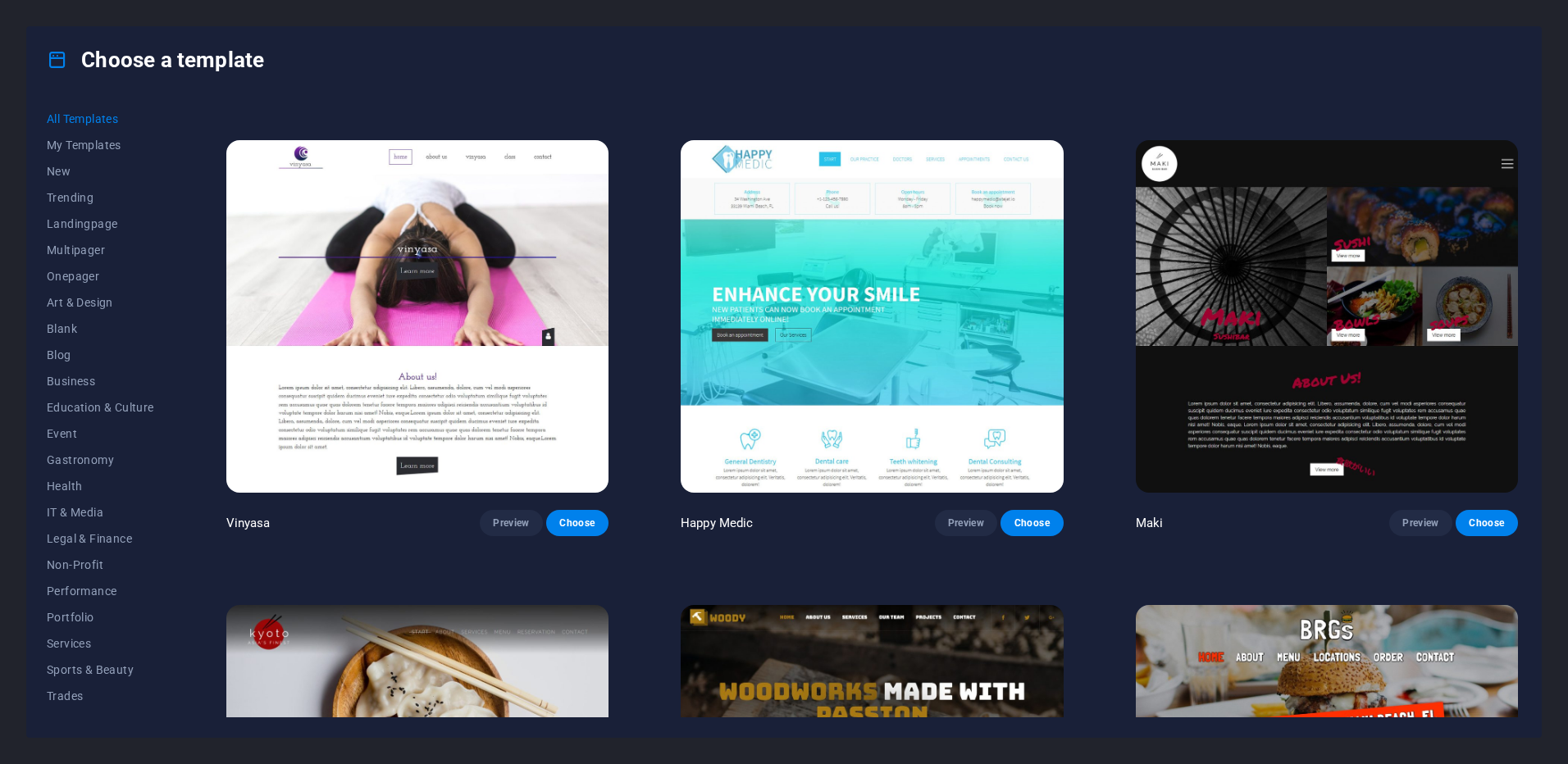
drag, startPoint x: 1095, startPoint y: 471, endPoint x: 1083, endPoint y: 514, distance: 44.6
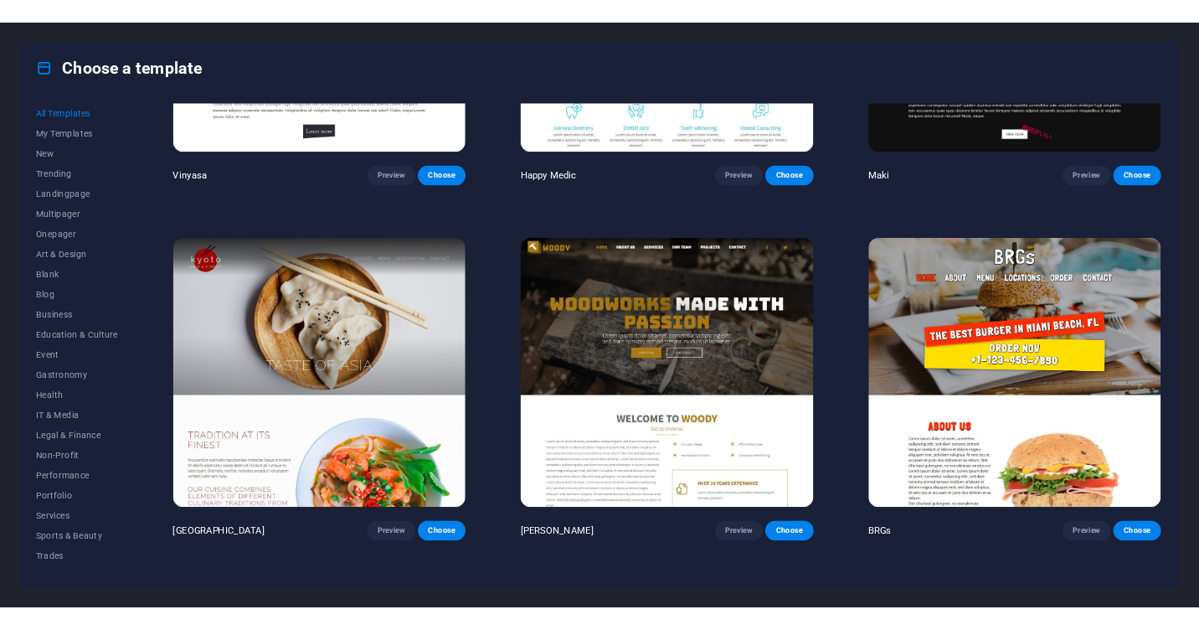
scroll to position [10890, 0]
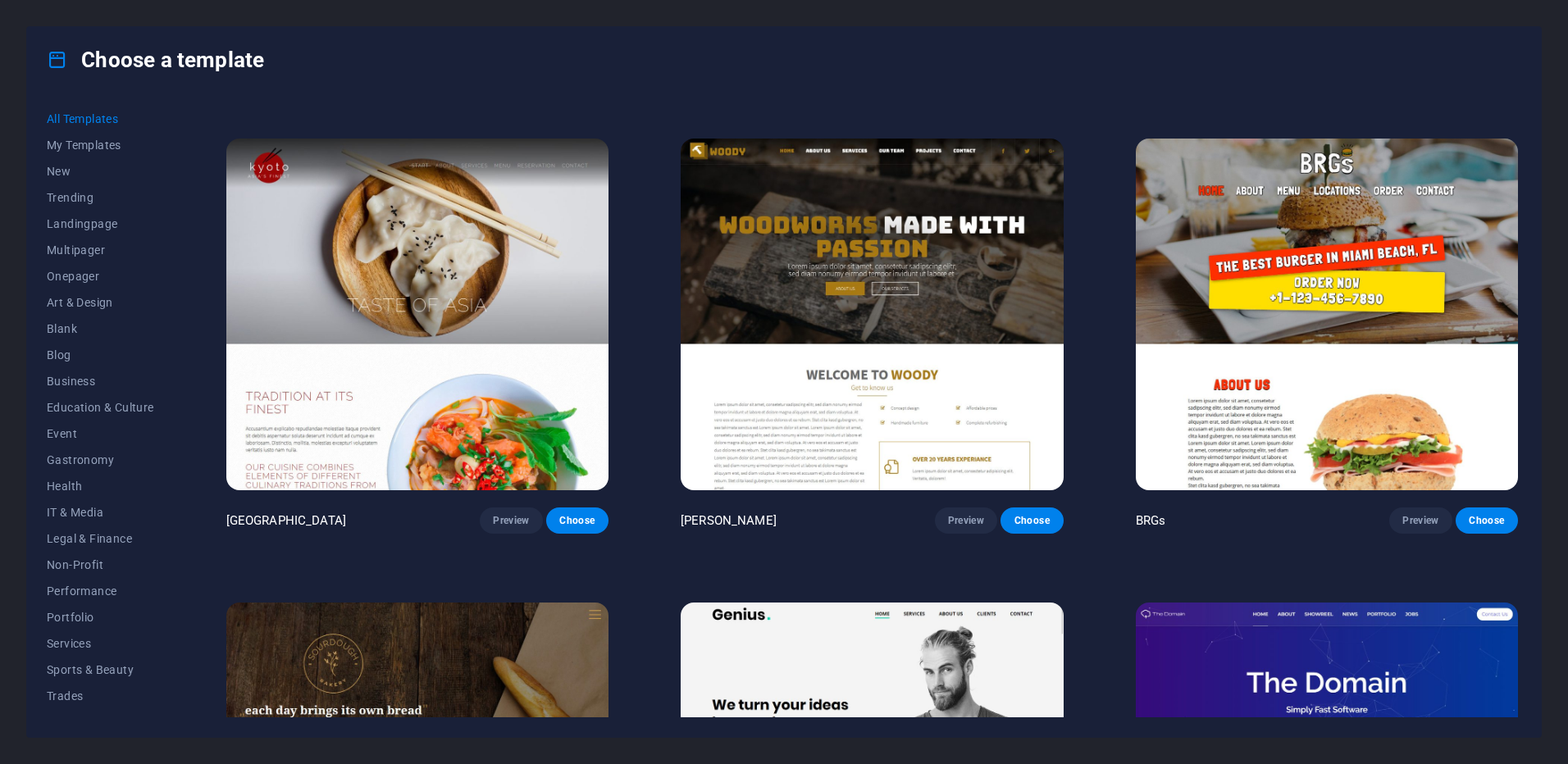
drag, startPoint x: 1083, startPoint y: 514, endPoint x: 1080, endPoint y: 583, distance: 69.1
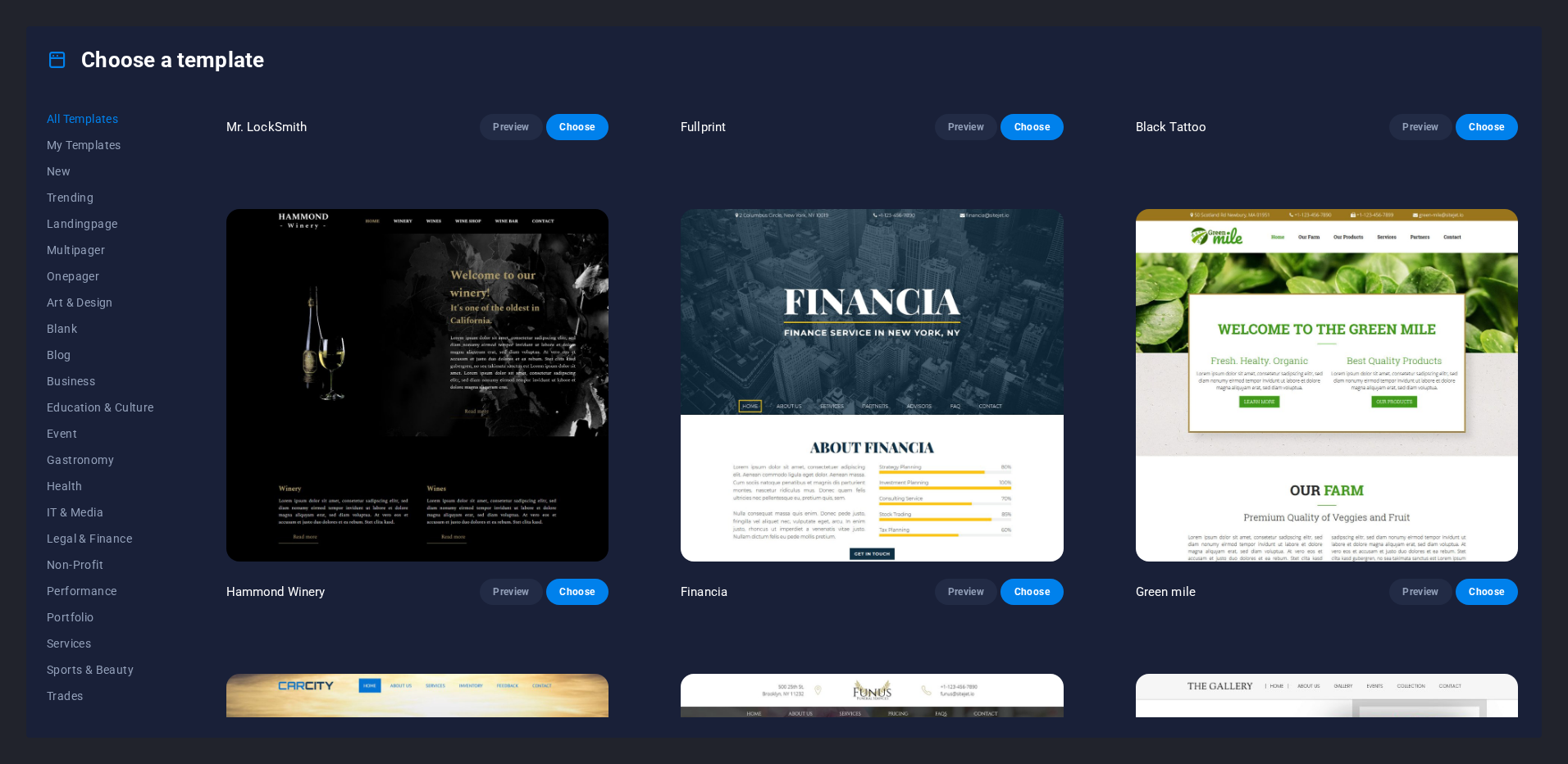
scroll to position [13399, 0]
